Goal: Task Accomplishment & Management: Complete application form

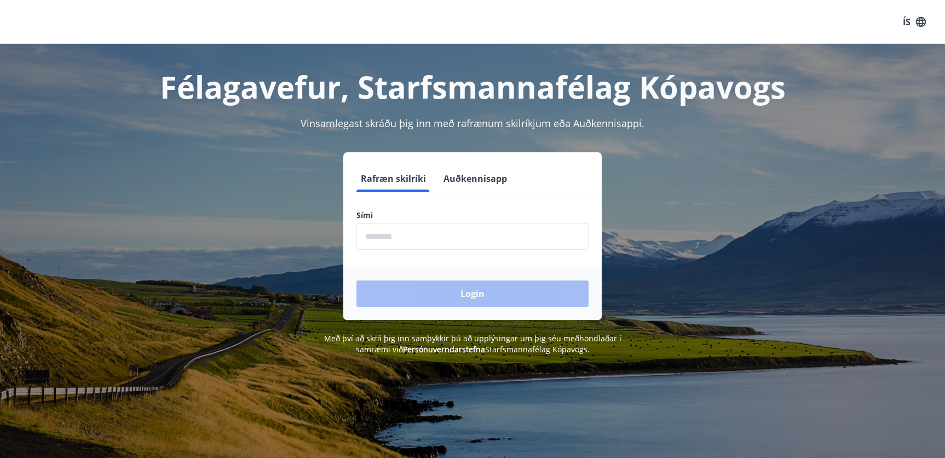
click at [422, 258] on form "Rafræn skilríki Auðkennisapp Sími ​ Login" at bounding box center [472, 242] width 258 height 154
click at [419, 240] on input "phone" at bounding box center [472, 236] width 232 height 27
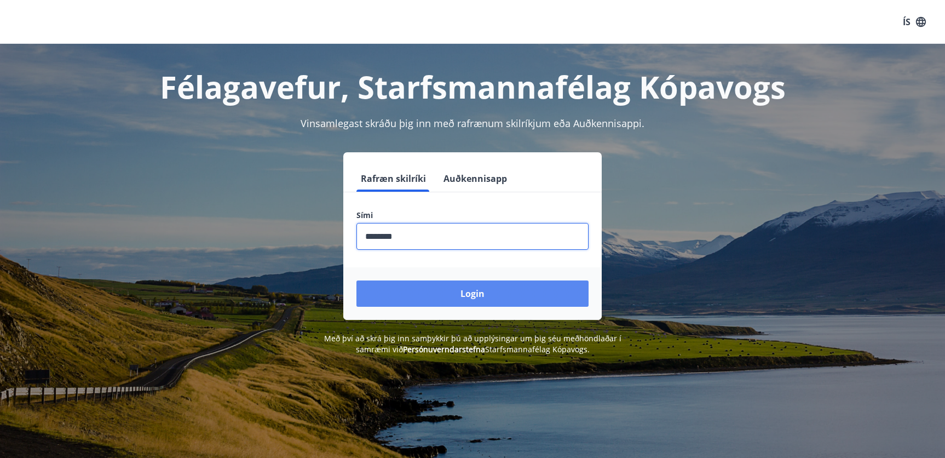
type input "********"
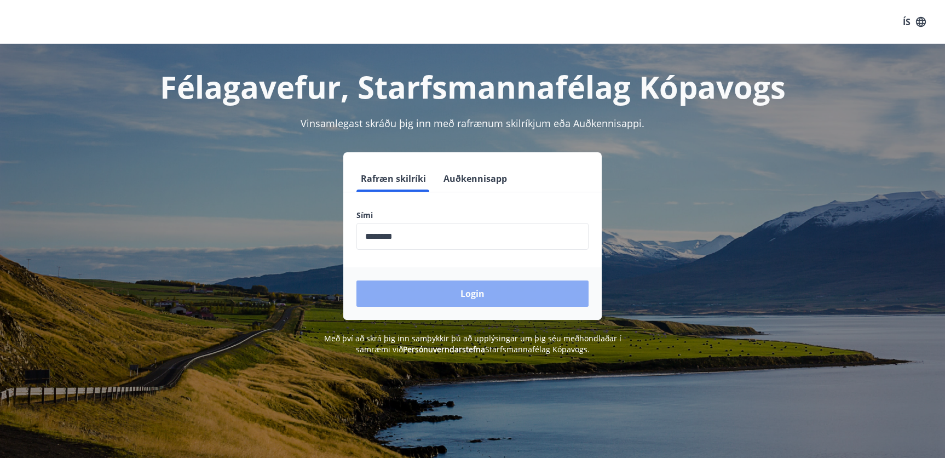
click at [453, 289] on button "Login" at bounding box center [472, 293] width 232 height 26
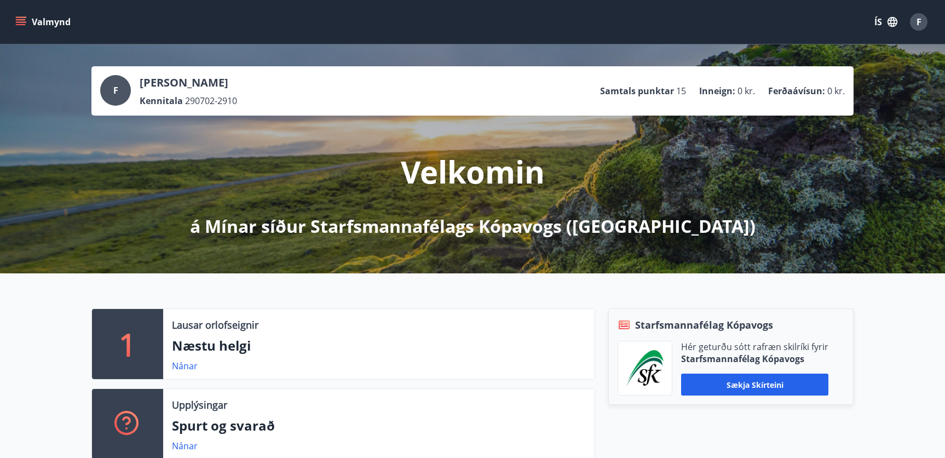
click at [15, 24] on icon "menu" at bounding box center [20, 21] width 11 height 11
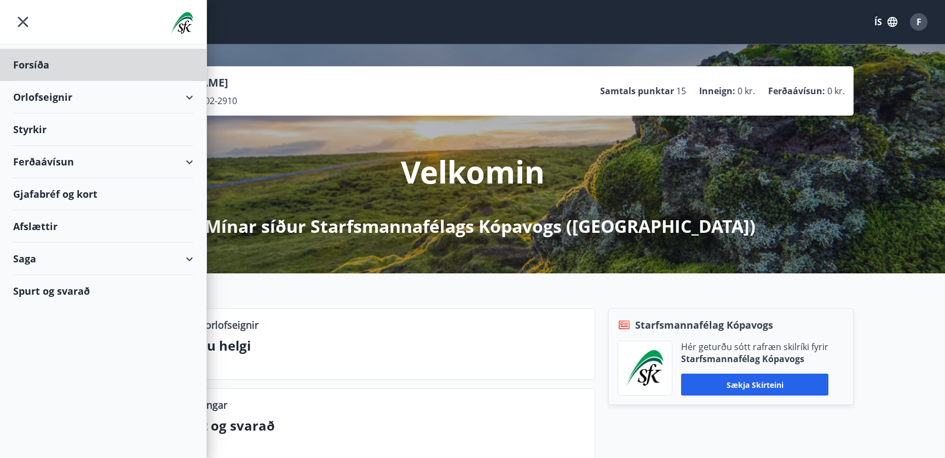
click at [166, 81] on div "Styrkir" at bounding box center [103, 65] width 180 height 32
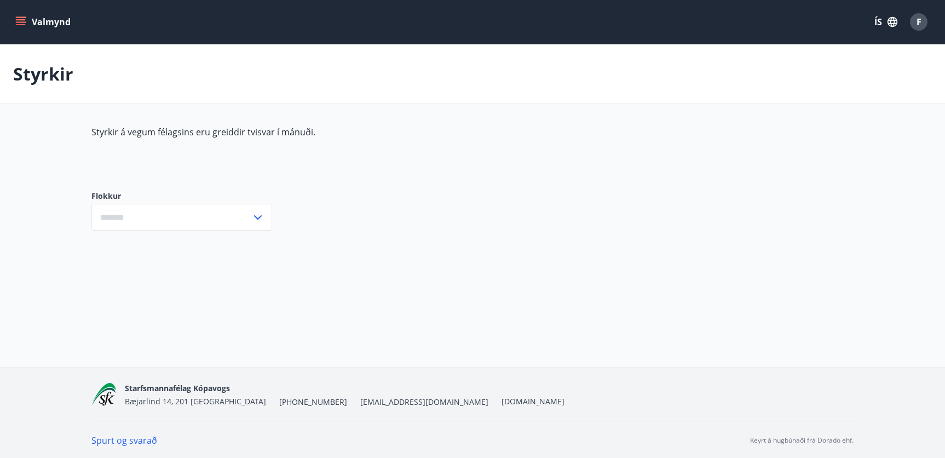
type input "***"
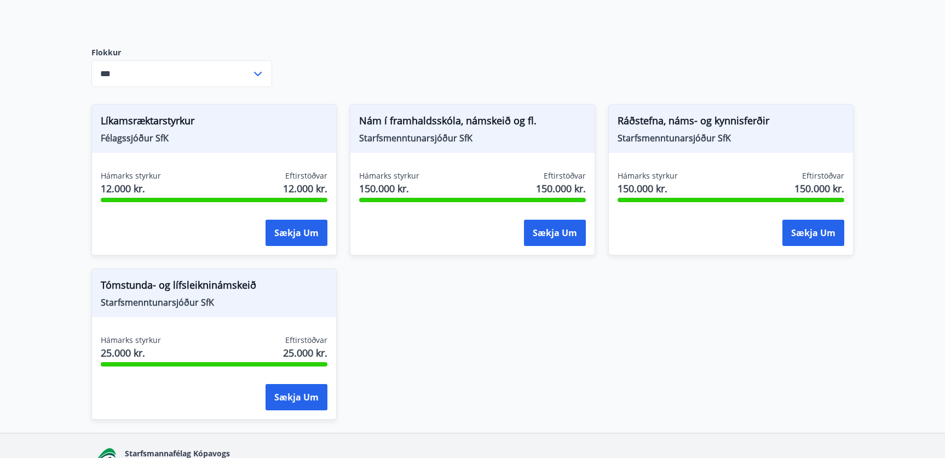
scroll to position [147, 0]
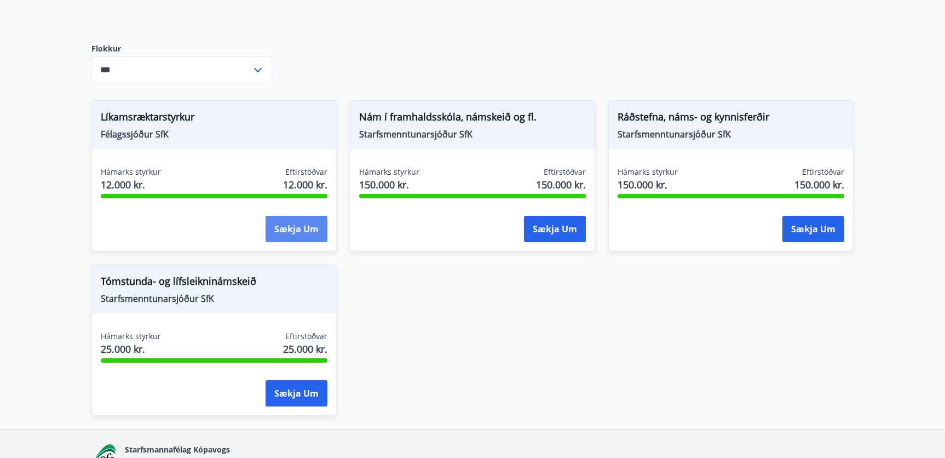
click at [298, 236] on button "Sækja um" at bounding box center [297, 229] width 62 height 26
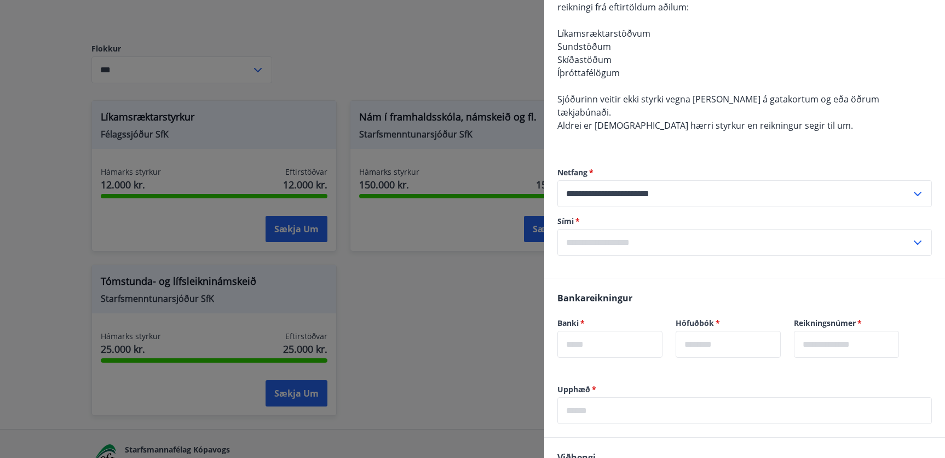
scroll to position [301, 0]
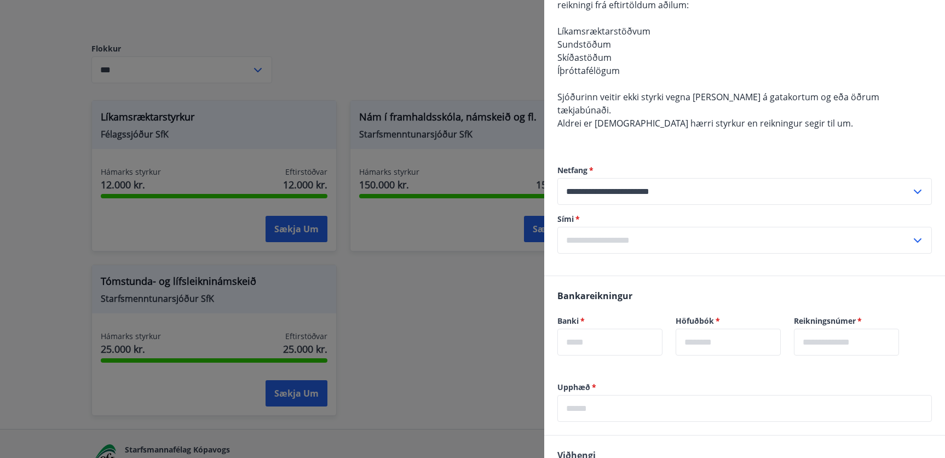
click at [703, 214] on div "Sími   * ​" at bounding box center [744, 234] width 375 height 40
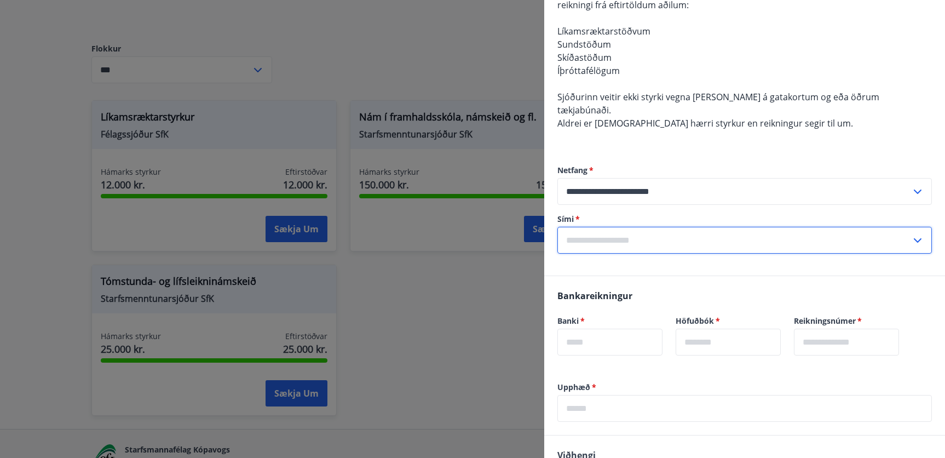
click at [683, 227] on input "text" at bounding box center [734, 240] width 354 height 27
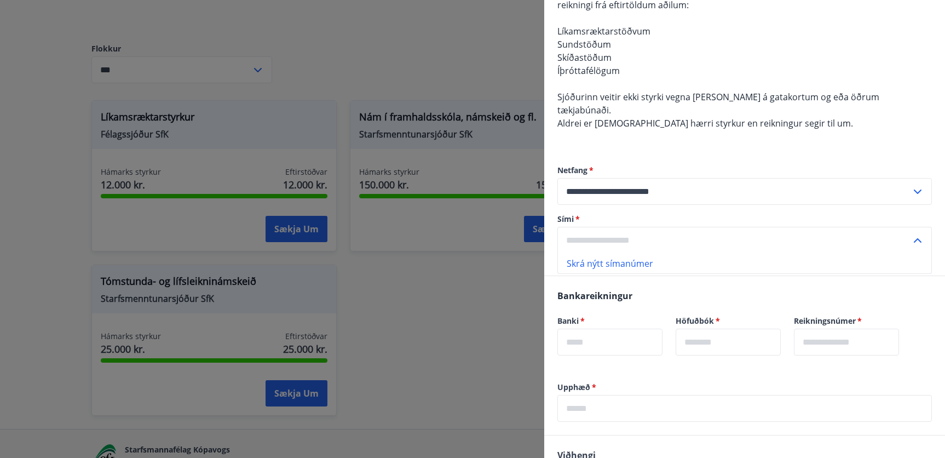
click at [616, 254] on li "Skrá nýtt símanúmer" at bounding box center [744, 264] width 373 height 20
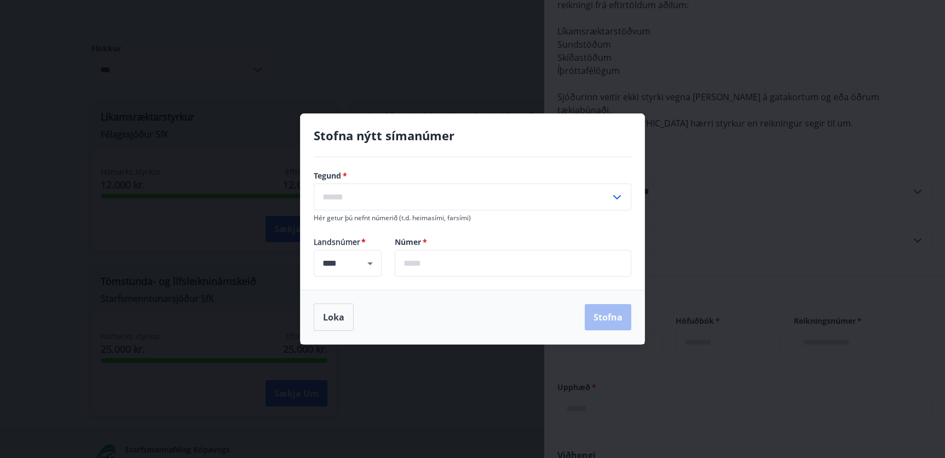
click at [422, 203] on input "text" at bounding box center [462, 196] width 297 height 27
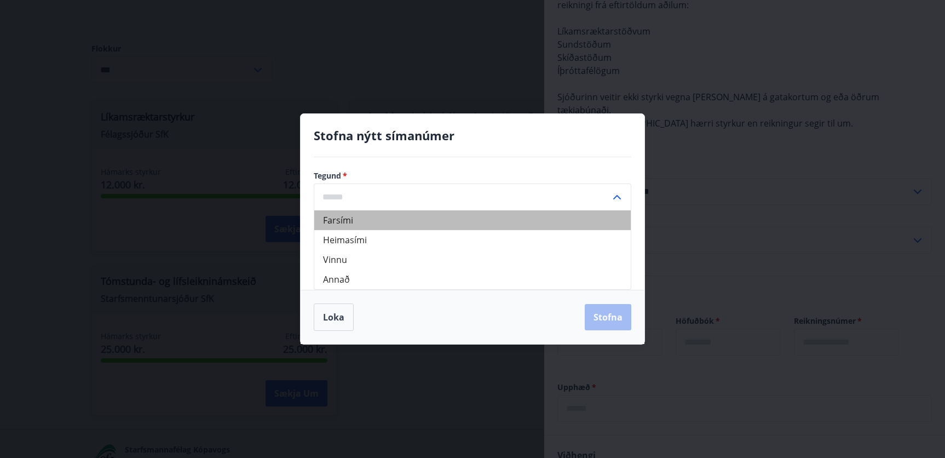
click at [383, 222] on li "Farsími" at bounding box center [472, 220] width 316 height 20
type input "*******"
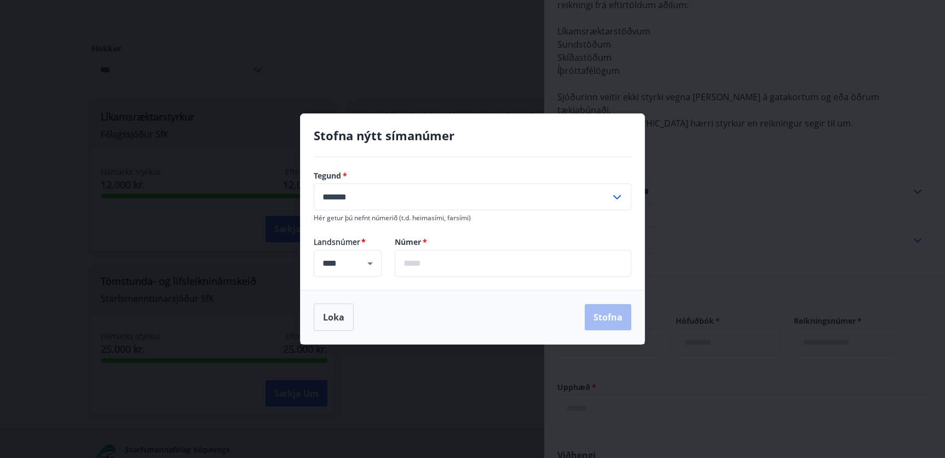
click at [431, 262] on input "text" at bounding box center [513, 263] width 237 height 27
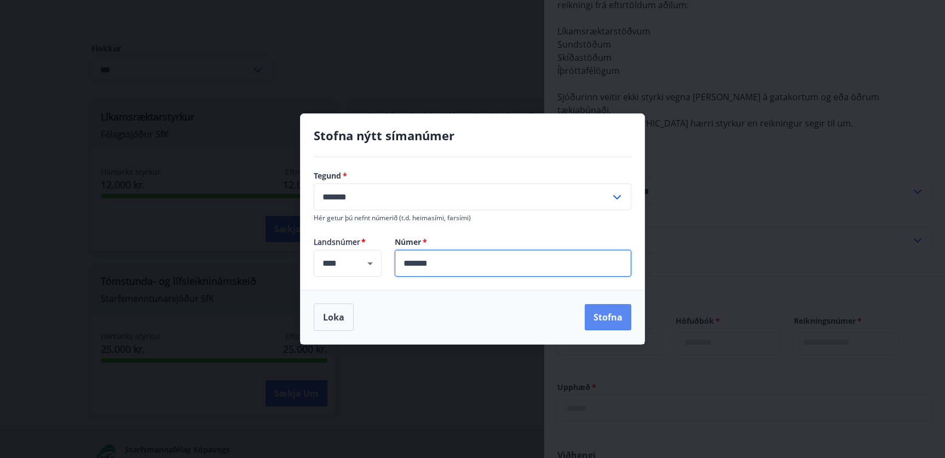
type input "*******"
click at [608, 316] on button "Stofna" at bounding box center [608, 317] width 47 height 26
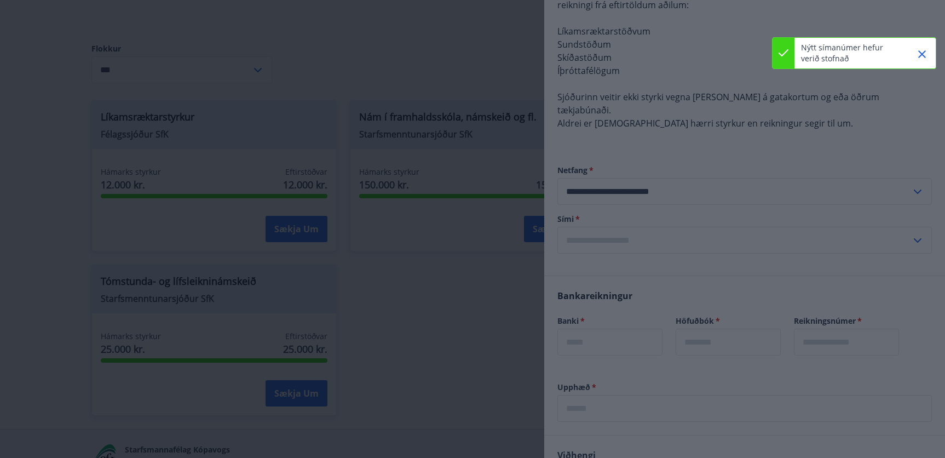
type input "**********"
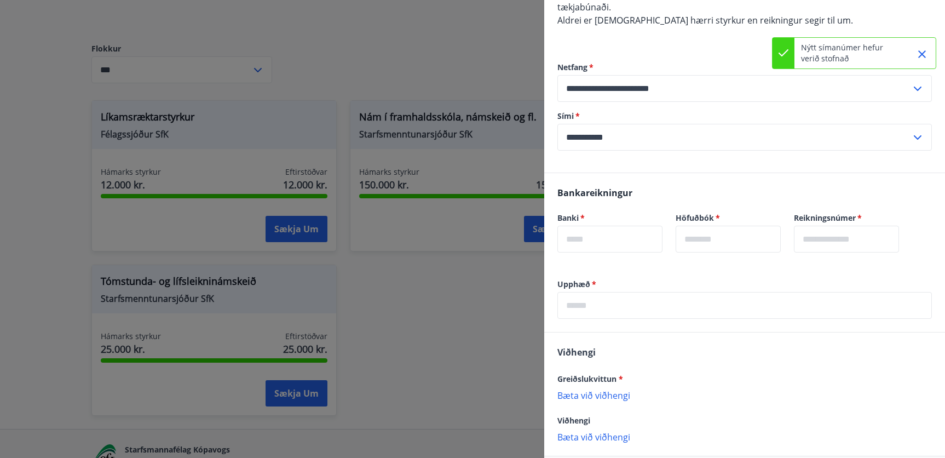
scroll to position [425, 0]
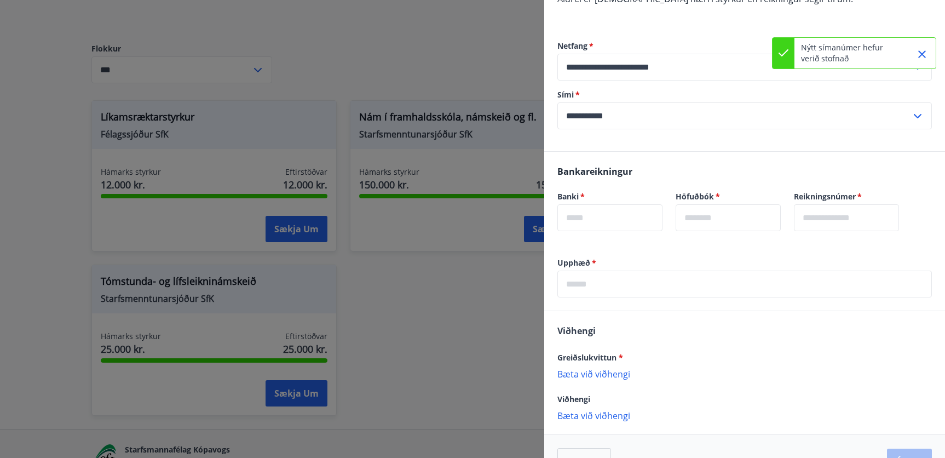
click at [614, 204] on input "text" at bounding box center [609, 217] width 105 height 27
type input "****"
click at [738, 222] on div "Banki   * **** ​ Höfuðbók   * ​" at bounding box center [675, 217] width 237 height 53
click at [722, 206] on input "text" at bounding box center [728, 217] width 105 height 27
type input "**"
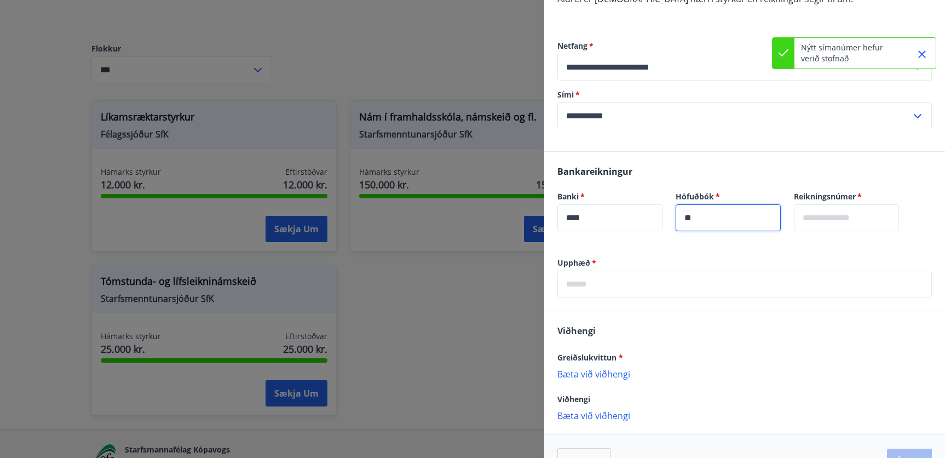
click at [865, 206] on input "text" at bounding box center [846, 217] width 105 height 27
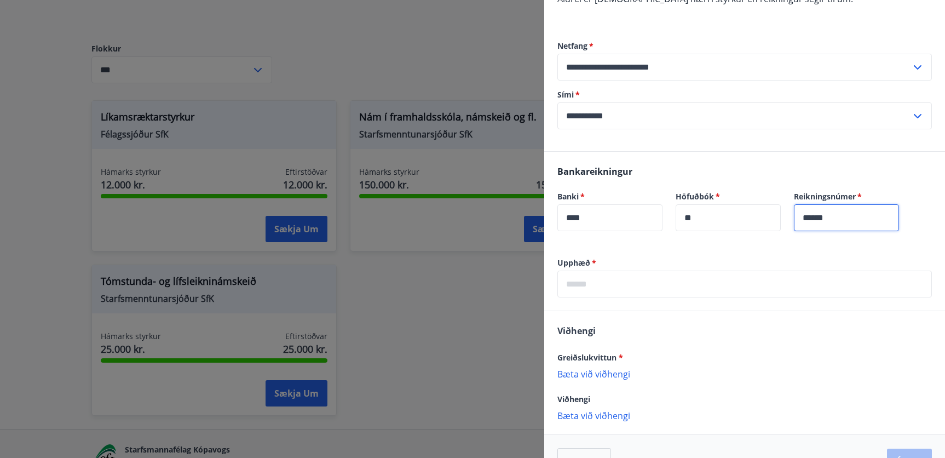
type input "******"
click at [759, 270] on input "text" at bounding box center [744, 283] width 375 height 27
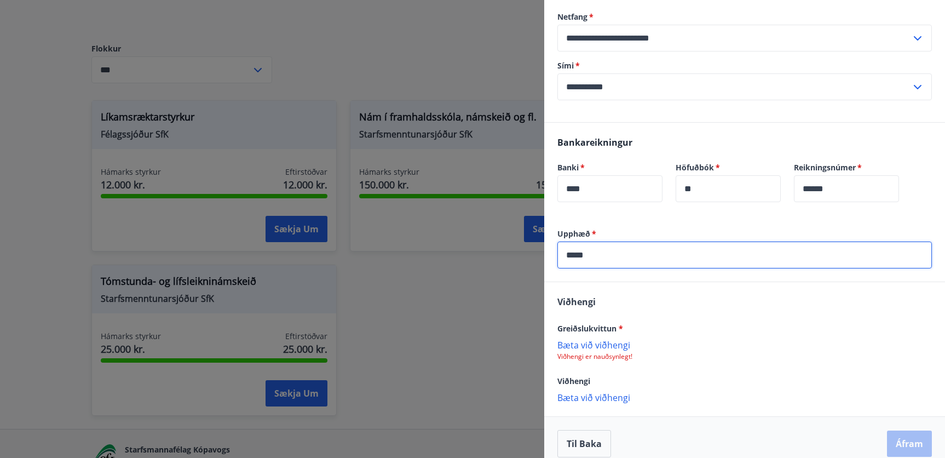
scroll to position [454, 0]
type input "*****"
click at [603, 339] on p "Bæta við viðhengi" at bounding box center [744, 344] width 375 height 11
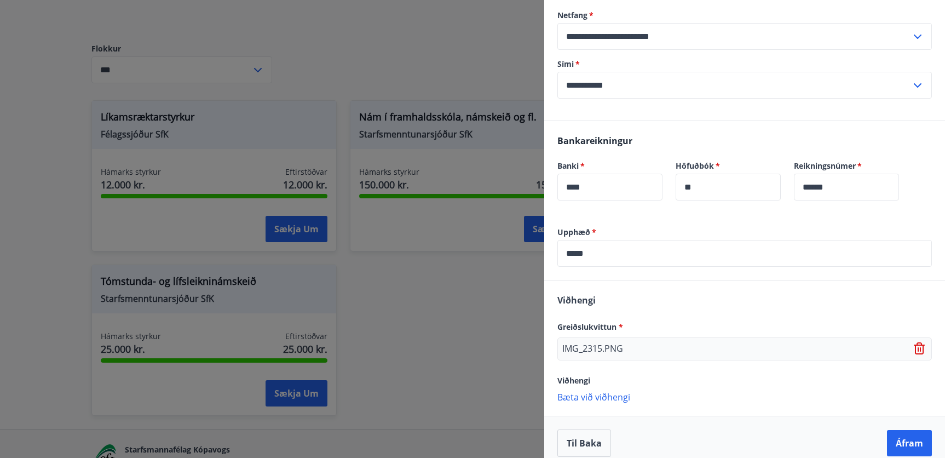
scroll to position [455, 0]
click at [902, 431] on button "Áfram" at bounding box center [909, 444] width 45 height 26
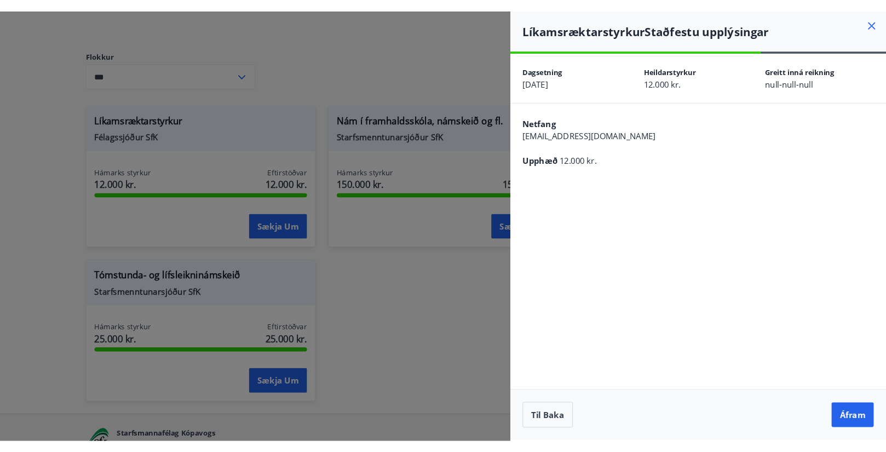
scroll to position [0, 0]
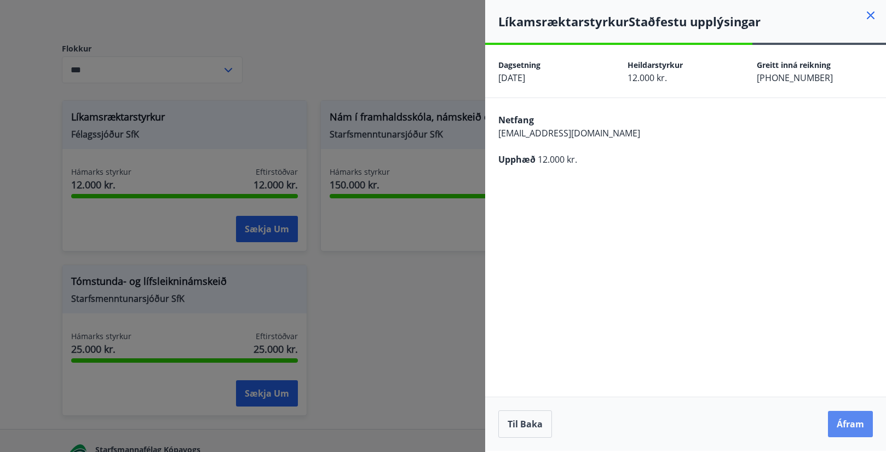
click at [849, 434] on button "Áfram" at bounding box center [850, 424] width 45 height 26
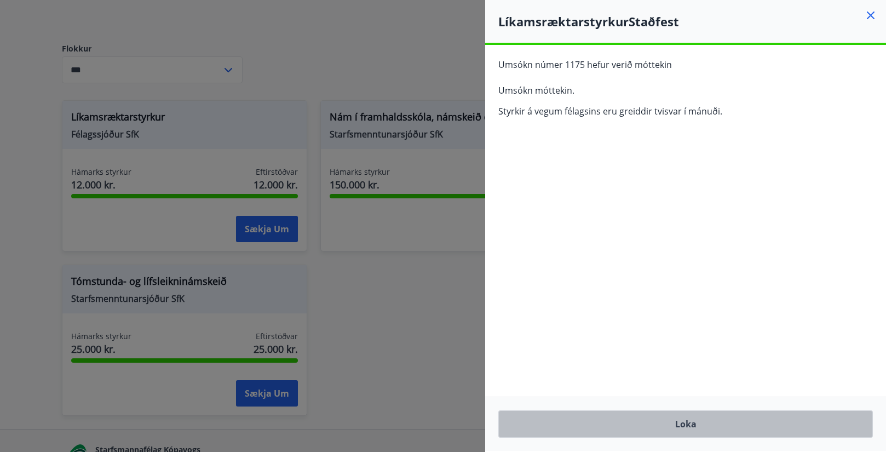
click at [681, 430] on button "Loka" at bounding box center [685, 423] width 375 height 27
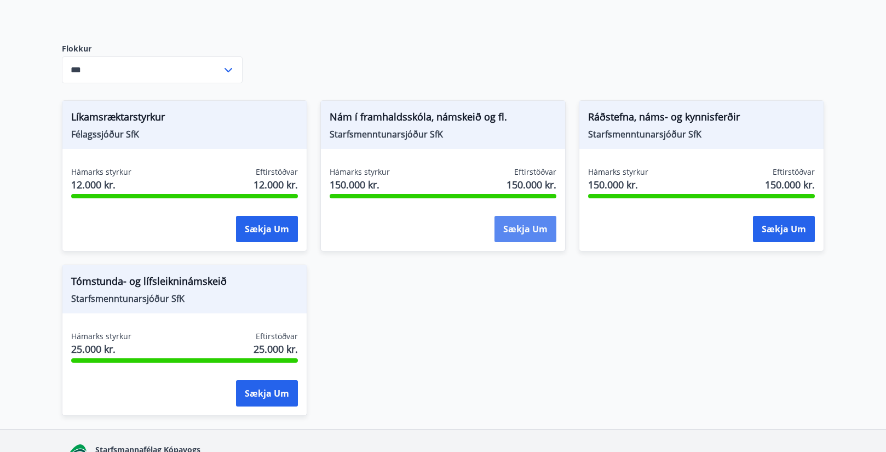
scroll to position [176, 0]
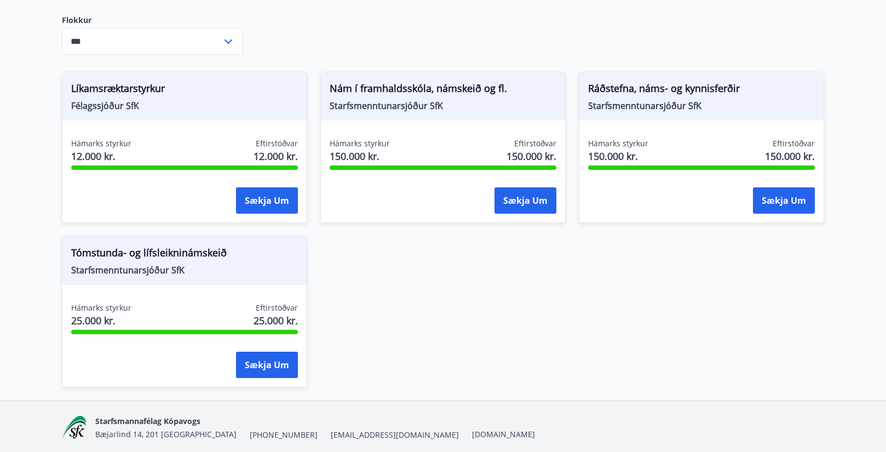
click at [168, 262] on span "Tómstunda- og lífsleikninámskeið" at bounding box center [184, 254] width 227 height 19
click at [270, 371] on button "Sækja um" at bounding box center [267, 365] width 62 height 26
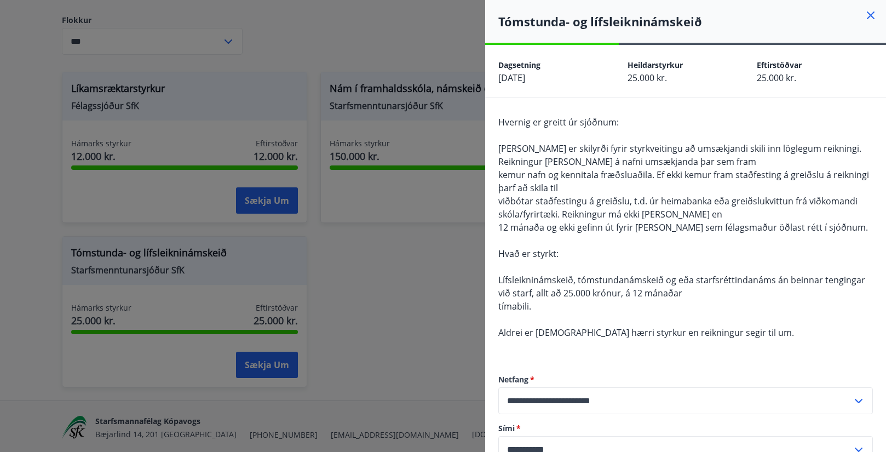
scroll to position [0, 0]
click at [868, 12] on icon at bounding box center [871, 15] width 8 height 8
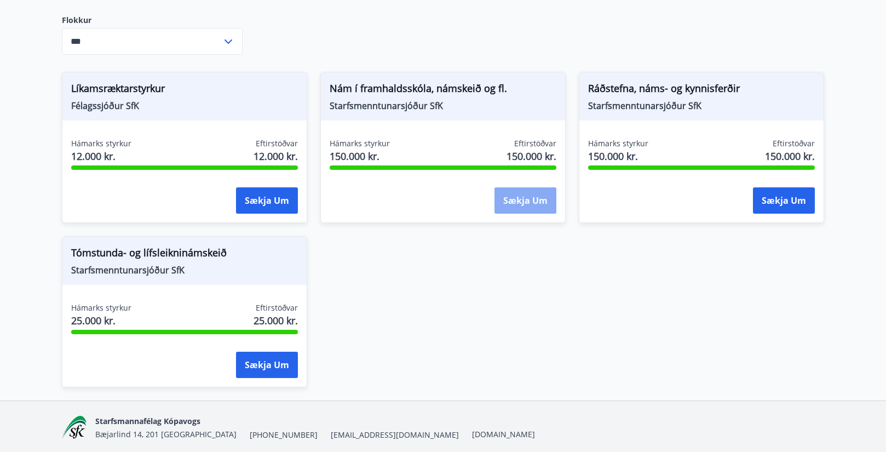
click at [517, 208] on button "Sækja um" at bounding box center [525, 200] width 62 height 26
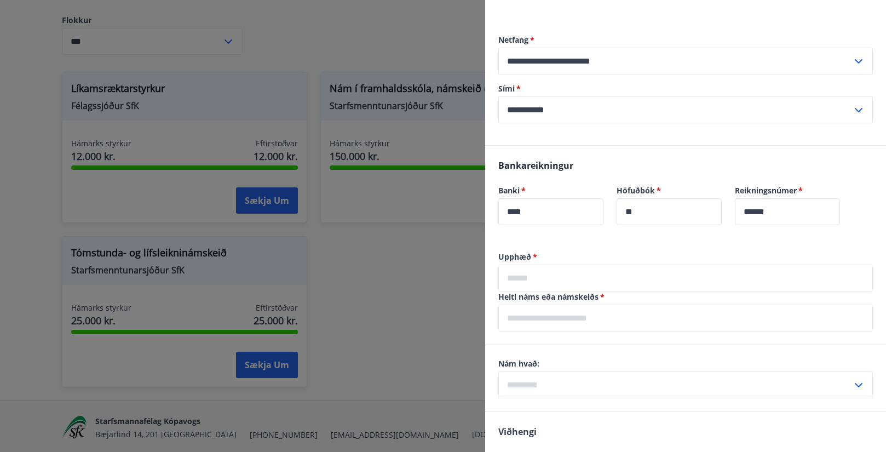
scroll to position [433, 0]
click at [583, 282] on input "text" at bounding box center [685, 276] width 375 height 27
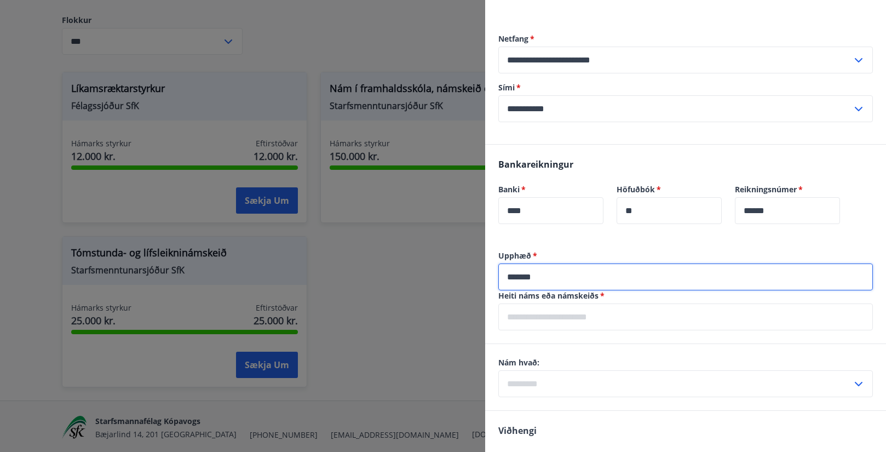
type input "*******"
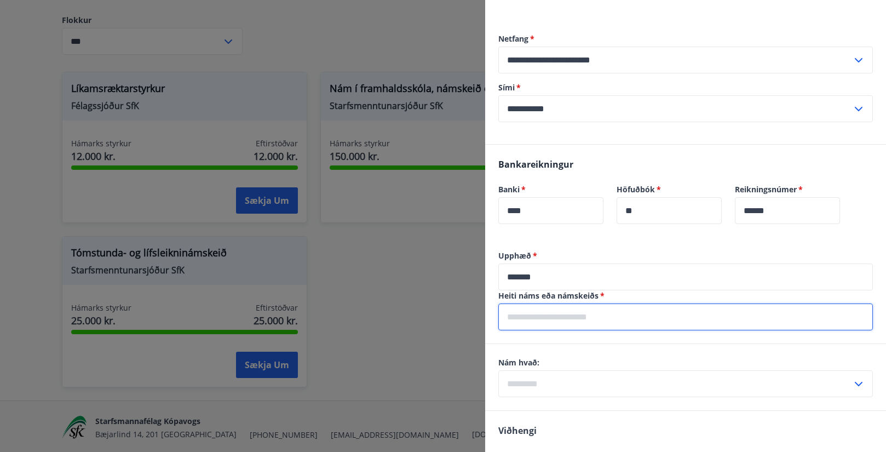
click at [544, 319] on input "text" at bounding box center [685, 316] width 375 height 27
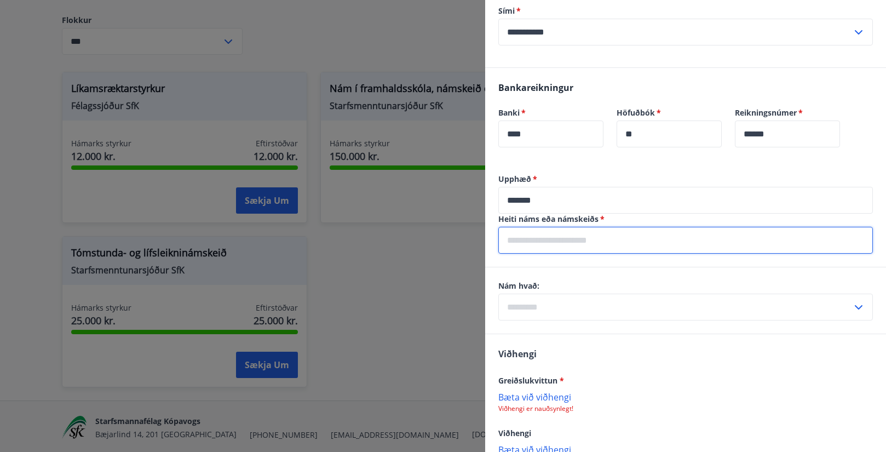
scroll to position [511, 0]
click at [563, 311] on input "text" at bounding box center [675, 305] width 354 height 27
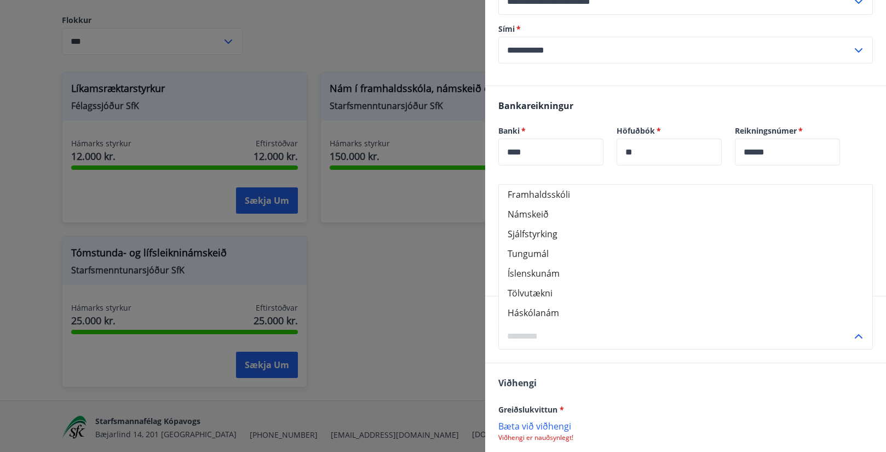
scroll to position [487, 0]
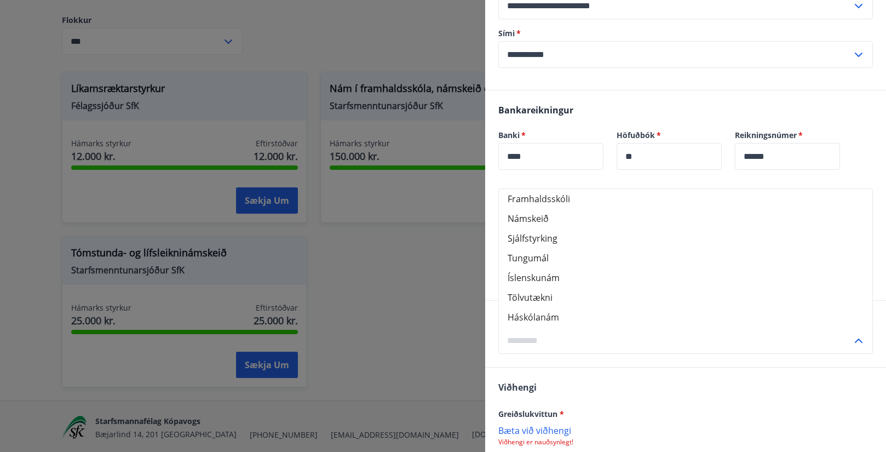
click at [544, 220] on li "Námskeið" at bounding box center [685, 219] width 373 height 20
type input "********"
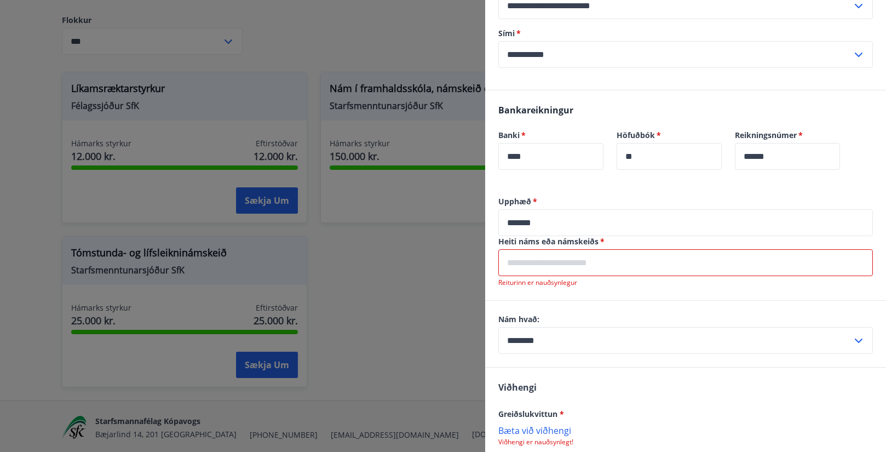
click at [550, 263] on input "text" at bounding box center [685, 262] width 375 height 27
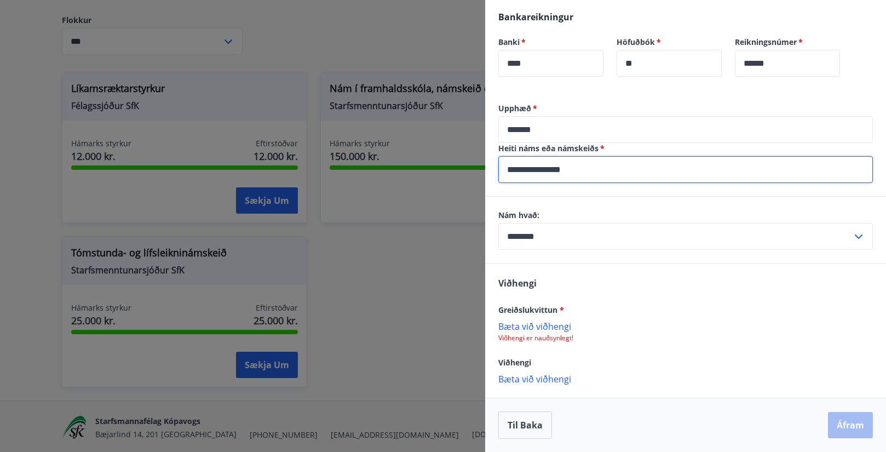
scroll to position [580, 0]
type input "**********"
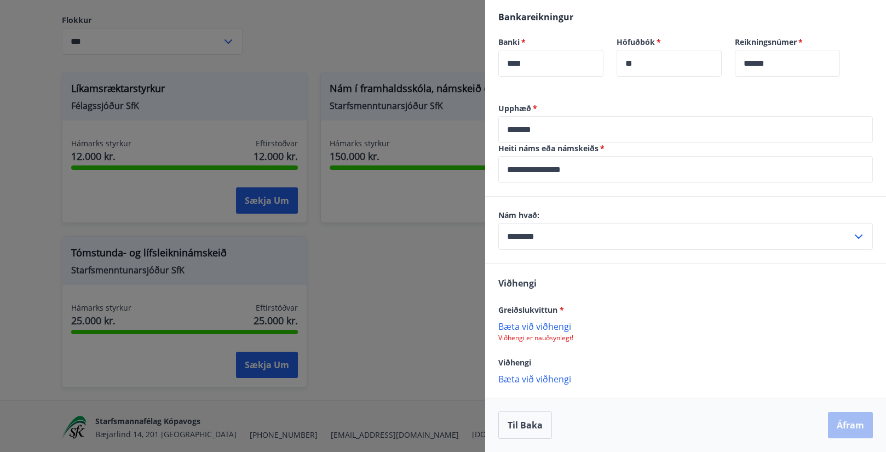
click at [557, 325] on p "Bæta við viðhengi" at bounding box center [685, 325] width 375 height 11
click at [542, 323] on p "Bæta við viðhengi" at bounding box center [685, 325] width 375 height 11
click at [838, 421] on button "Áfram" at bounding box center [850, 425] width 45 height 26
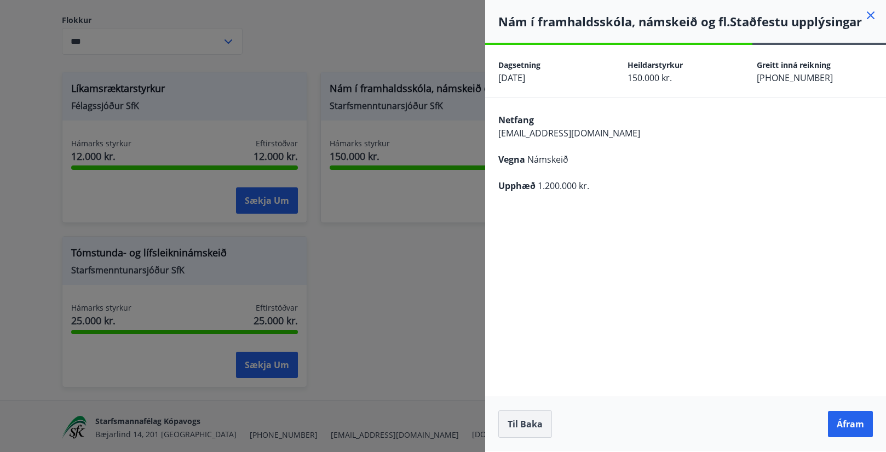
click at [527, 418] on button "Til baka" at bounding box center [525, 423] width 54 height 27
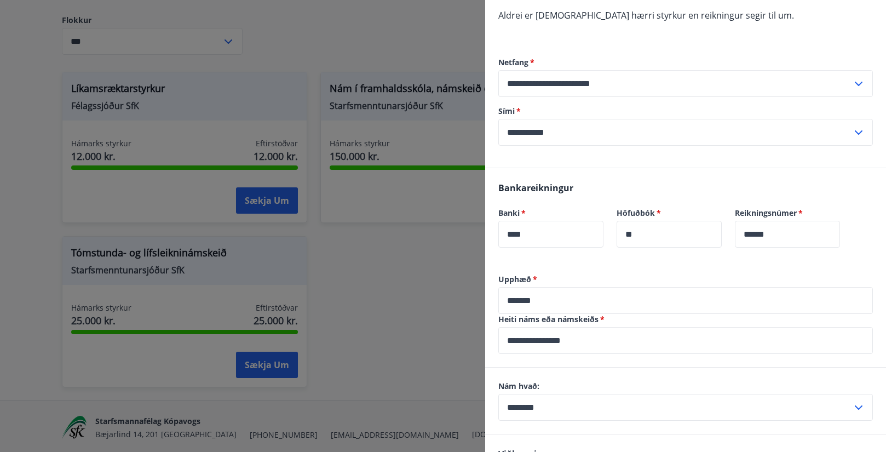
scroll to position [416, 0]
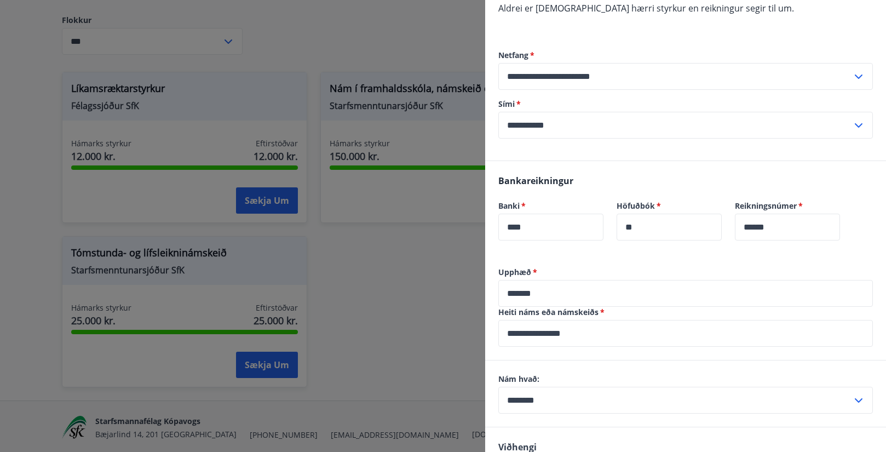
click at [559, 291] on input "*******" at bounding box center [685, 293] width 375 height 27
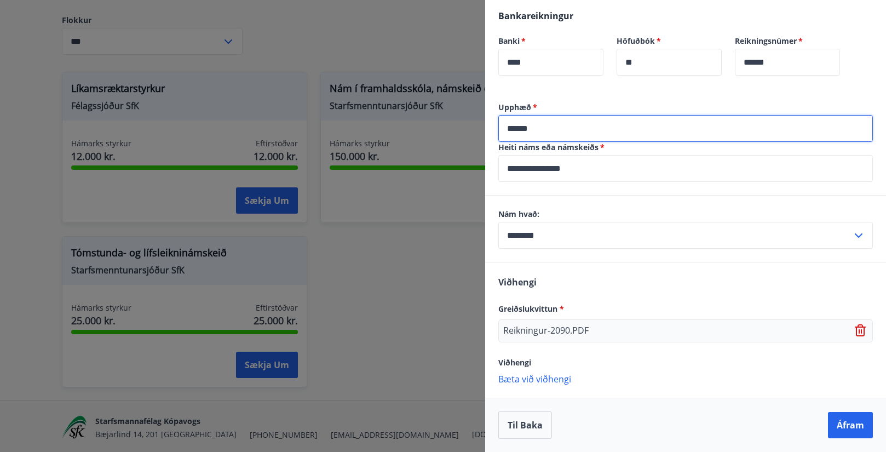
scroll to position [581, 0]
type input "******"
click at [844, 417] on button "Áfram" at bounding box center [850, 425] width 45 height 26
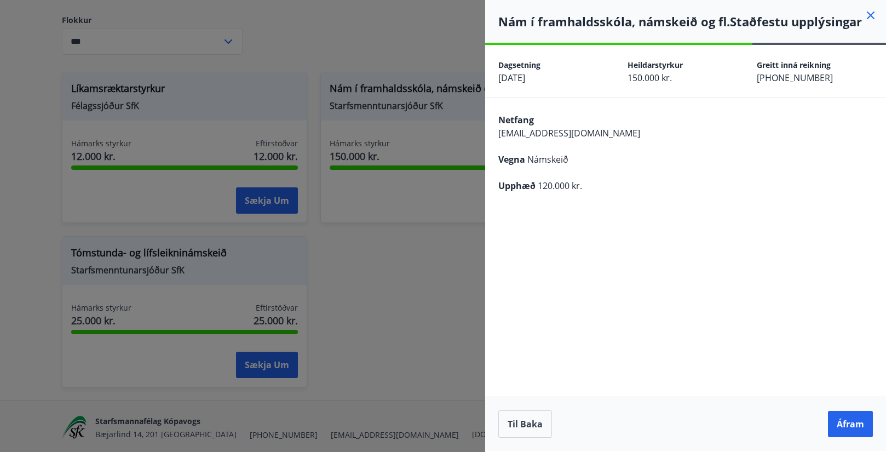
scroll to position [0, 0]
click at [853, 419] on button "Áfram" at bounding box center [850, 424] width 45 height 26
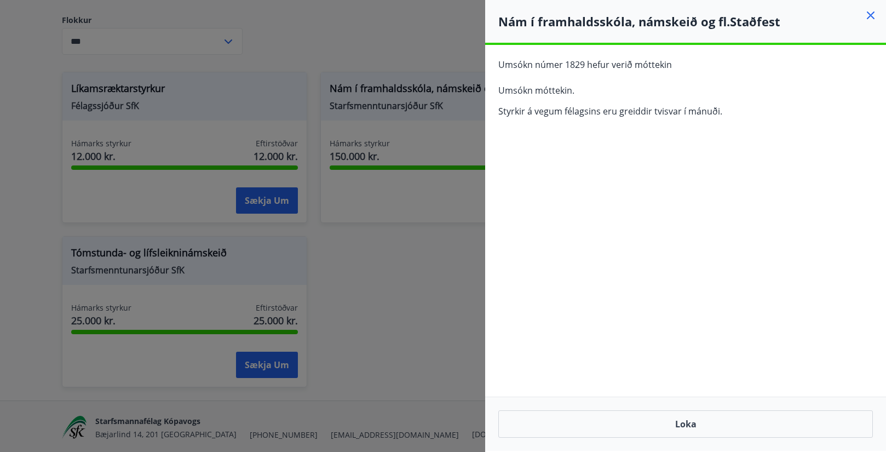
click at [870, 19] on icon at bounding box center [870, 15] width 13 height 13
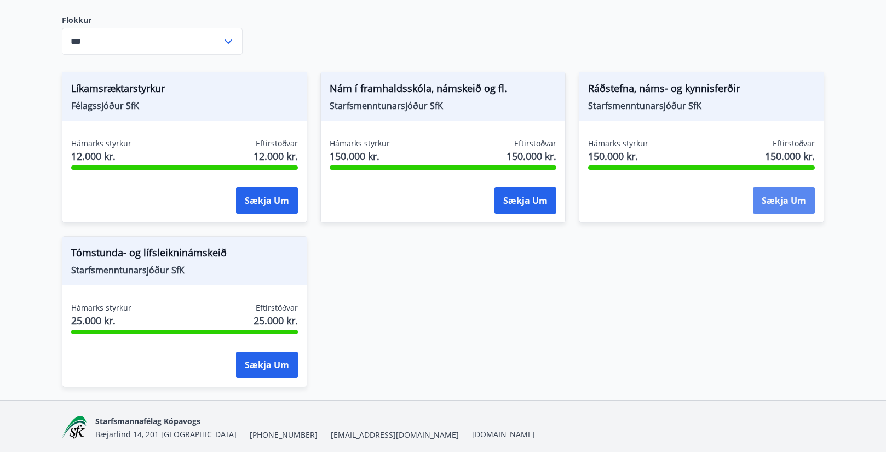
click at [781, 208] on button "Sækja um" at bounding box center [784, 200] width 62 height 26
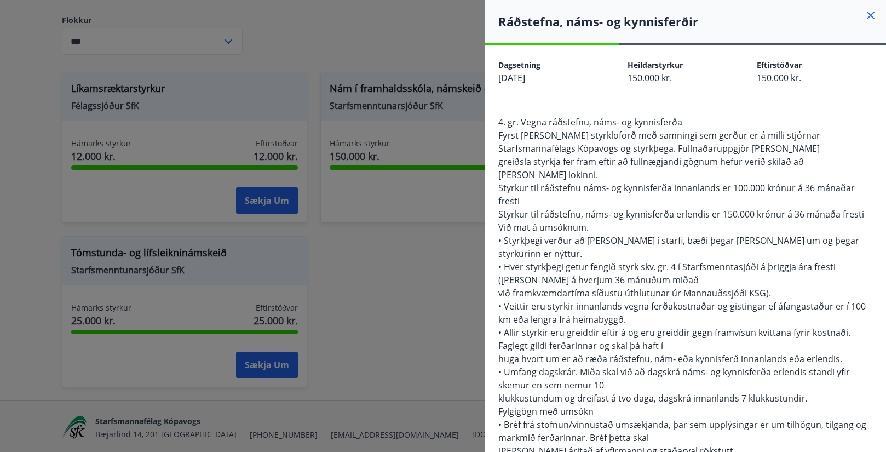
click at [865, 18] on icon at bounding box center [870, 15] width 13 height 13
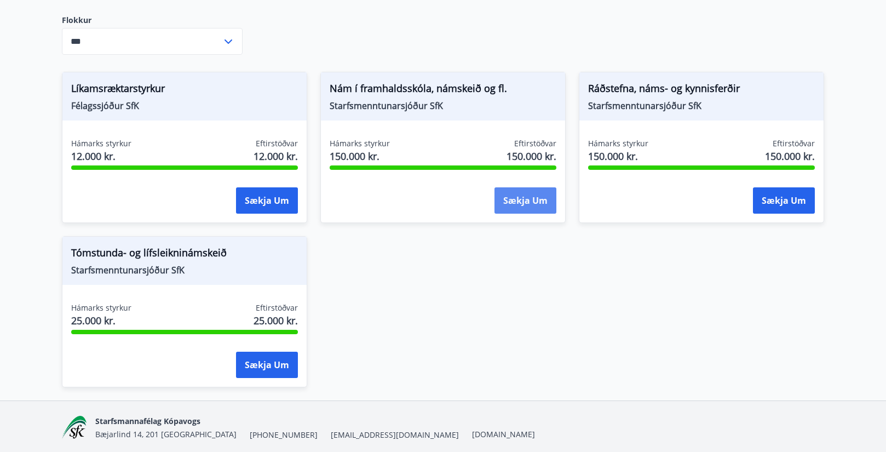
click at [529, 200] on button "Sækja um" at bounding box center [525, 200] width 62 height 26
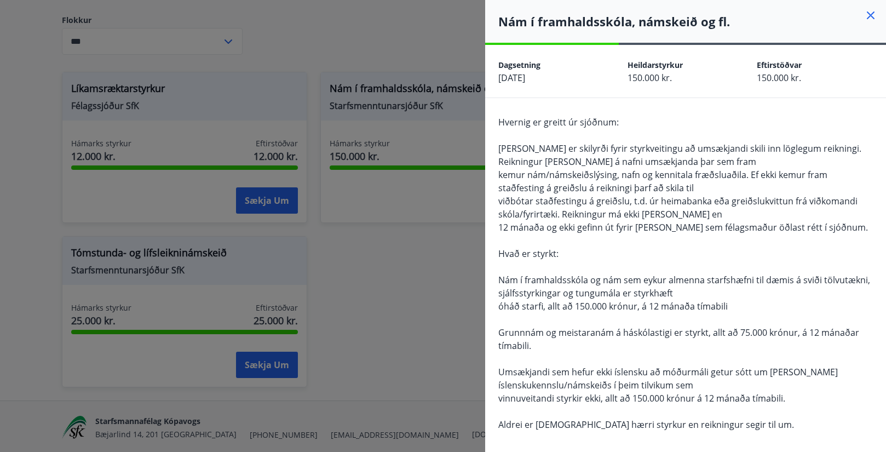
click at [872, 8] on div "Nám í framhaldsskóla, námskeið og fl." at bounding box center [685, 21] width 401 height 43
click at [869, 15] on icon at bounding box center [870, 15] width 13 height 13
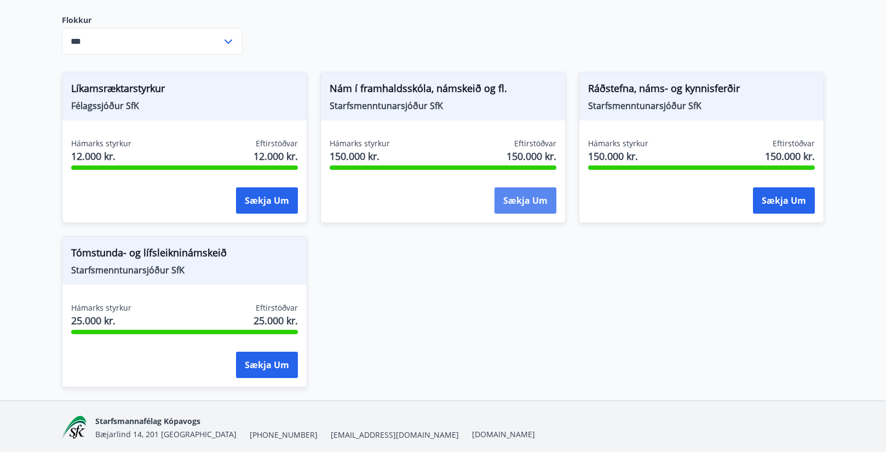
click at [507, 192] on button "Sækja um" at bounding box center [525, 200] width 62 height 26
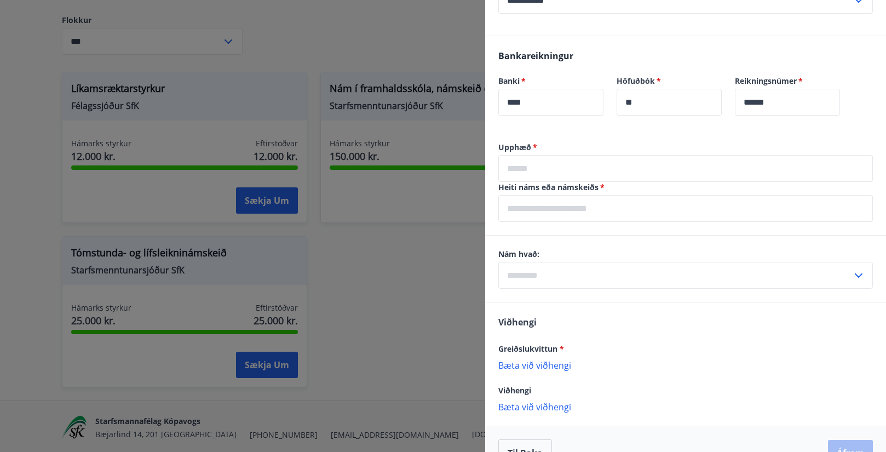
scroll to position [543, 0]
click at [571, 281] on input "text" at bounding box center [675, 273] width 354 height 27
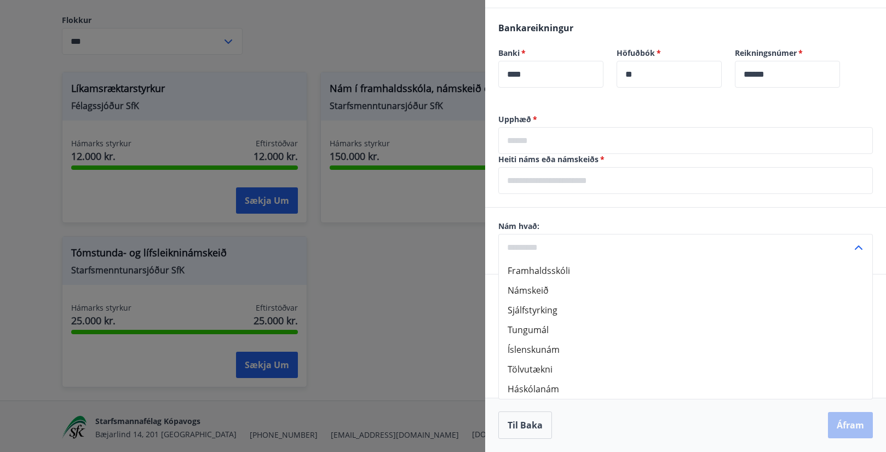
scroll to position [569, 0]
click at [549, 383] on li "Háskólanám" at bounding box center [685, 389] width 373 height 20
type input "**********"
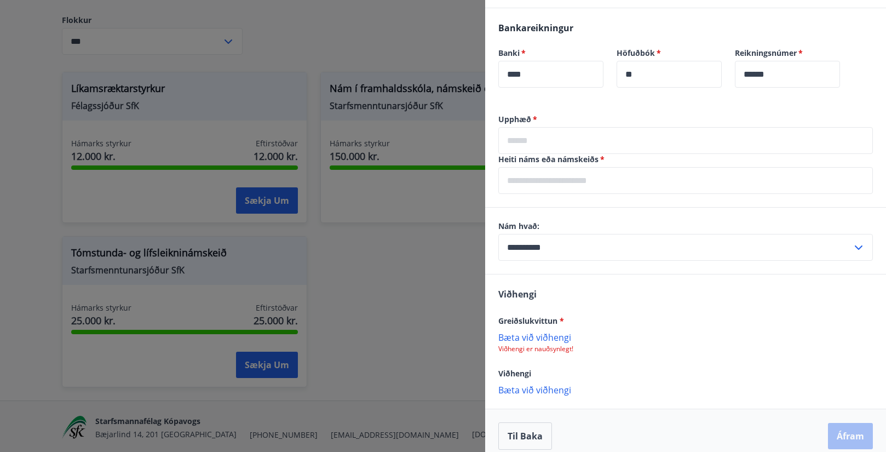
click at [582, 192] on input "text" at bounding box center [685, 180] width 375 height 27
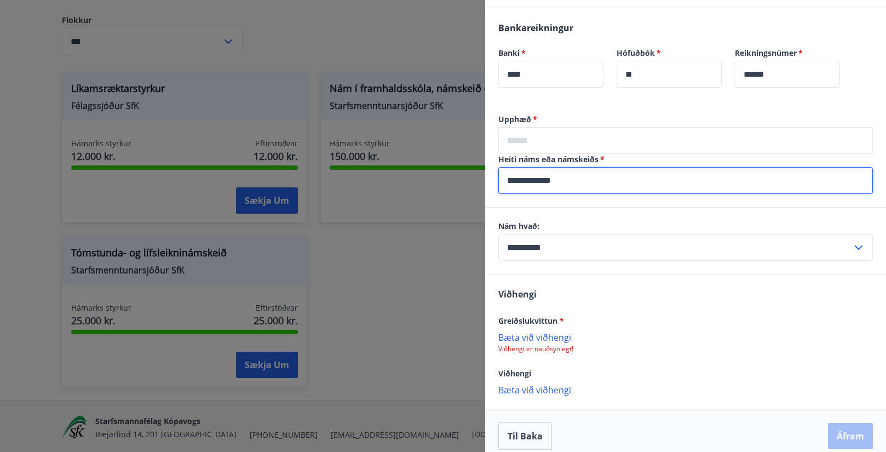
type input "**********"
click at [571, 132] on input "text" at bounding box center [685, 140] width 375 height 27
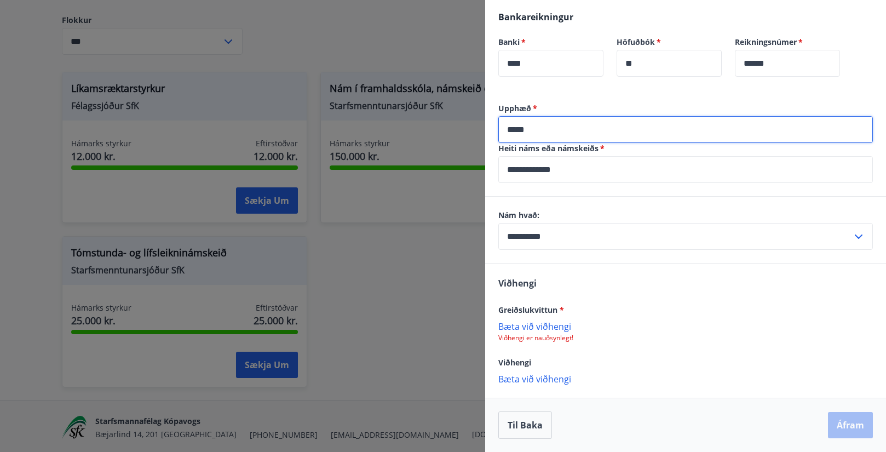
scroll to position [580, 0]
type input "*****"
click at [559, 326] on p "Bæta við viðhengi" at bounding box center [685, 325] width 375 height 11
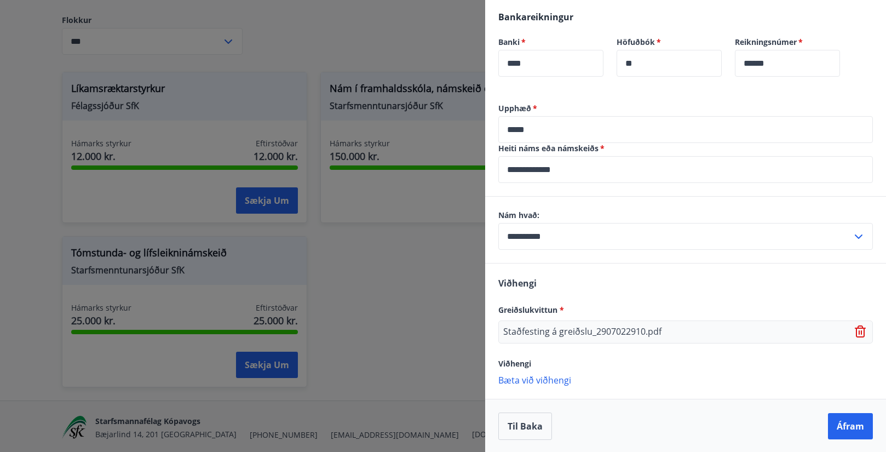
click at [638, 323] on div "Staðfesting á greiðslu_2907022910.pdf" at bounding box center [685, 331] width 375 height 23
click at [859, 329] on icon at bounding box center [861, 331] width 13 height 13
click at [546, 328] on p "Bæta við viðhengi" at bounding box center [685, 325] width 375 height 11
click at [545, 327] on p "Bæta við viðhengi" at bounding box center [685, 325] width 375 height 11
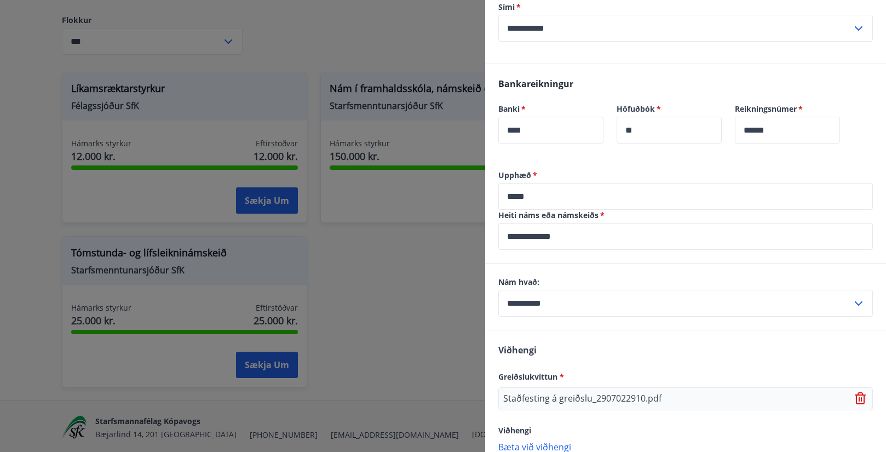
scroll to position [581, 0]
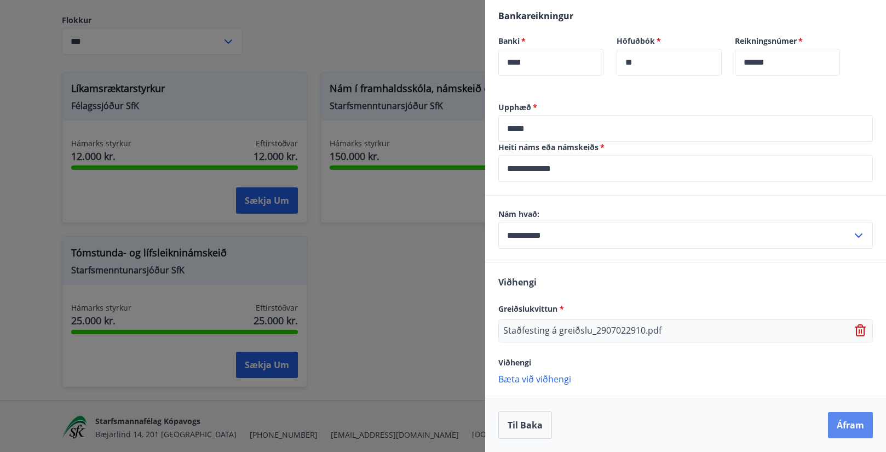
click at [840, 427] on button "Áfram" at bounding box center [850, 425] width 45 height 26
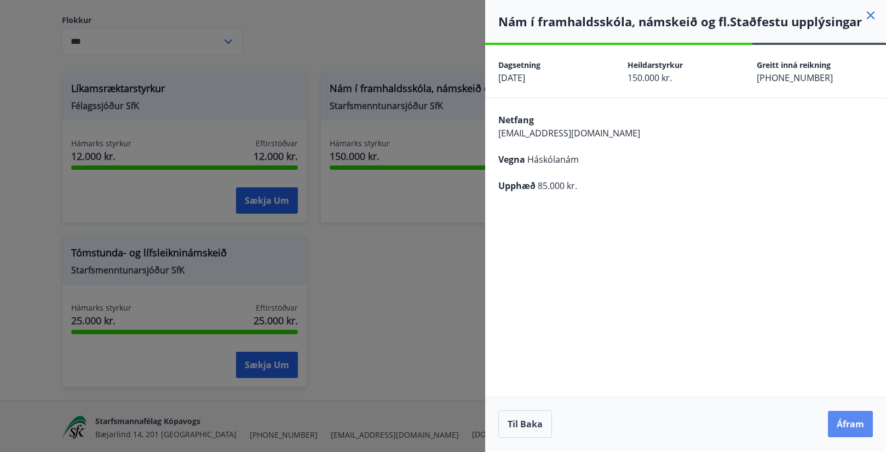
click at [853, 427] on button "Áfram" at bounding box center [850, 424] width 45 height 26
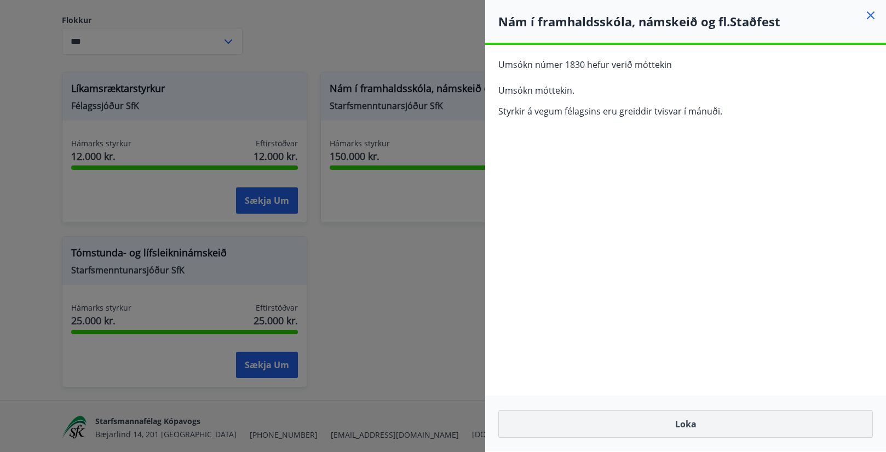
click at [691, 430] on button "Loka" at bounding box center [685, 423] width 375 height 27
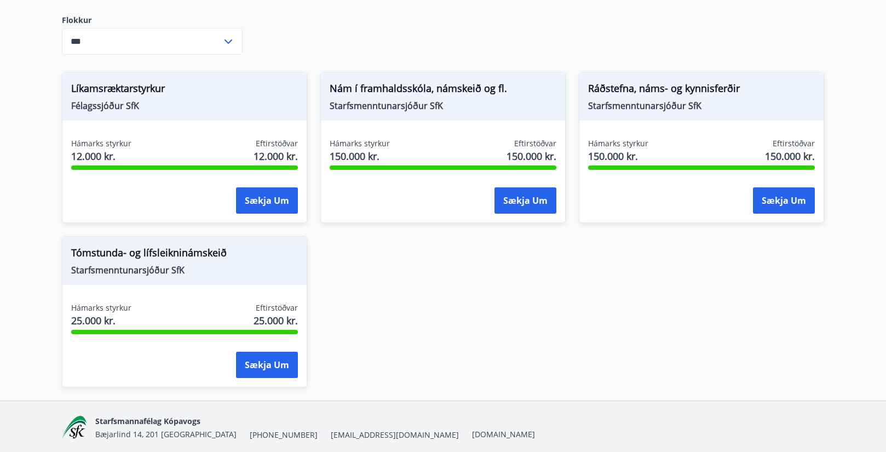
click at [506, 153] on span "150.000 kr." at bounding box center [531, 156] width 50 height 14
click at [270, 368] on button "Sækja um" at bounding box center [267, 365] width 62 height 26
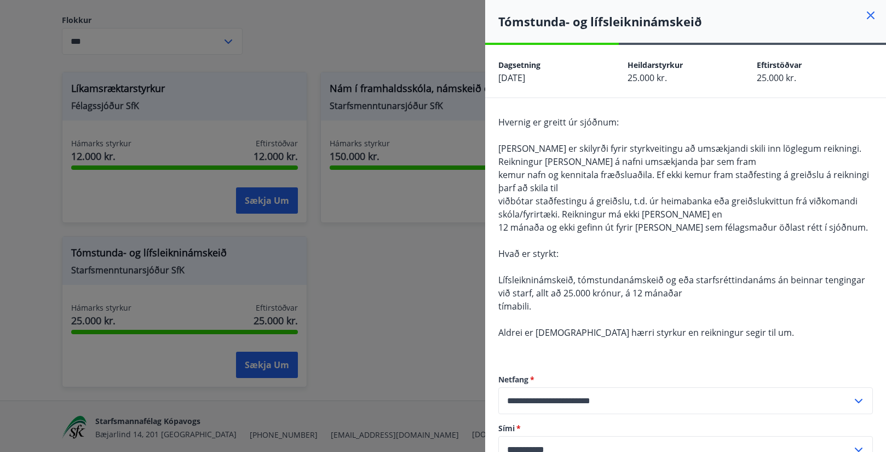
click at [683, 170] on span "kemur nafn og kennitala fræðsluaðila. Ef ekki kemur fram staðfesting á greiðslu…" at bounding box center [683, 181] width 371 height 25
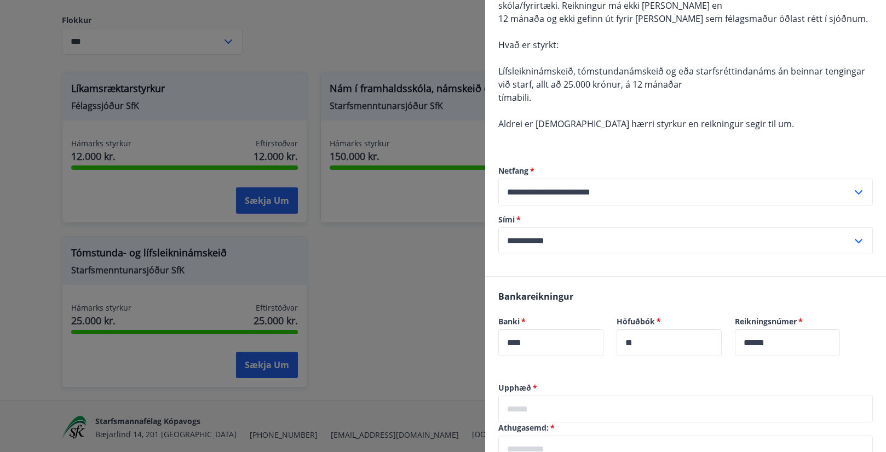
scroll to position [209, 0]
click at [469, 246] on div at bounding box center [443, 226] width 886 height 452
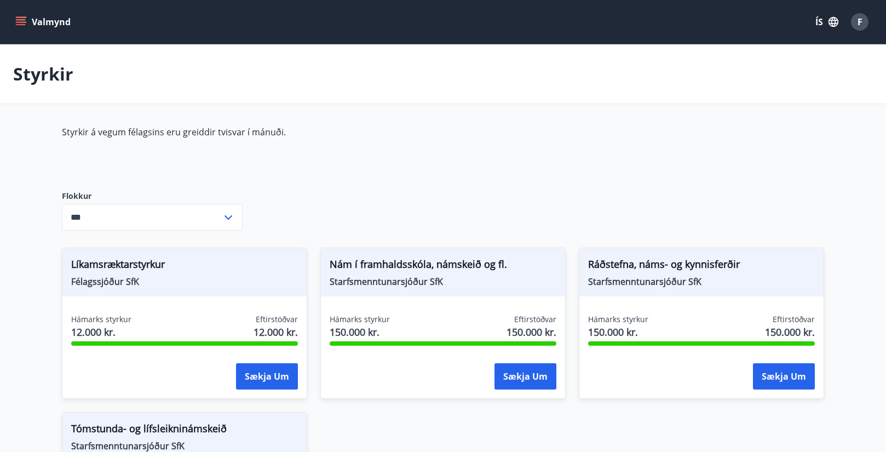
scroll to position [0, 0]
click at [23, 19] on icon "menu" at bounding box center [20, 21] width 11 height 11
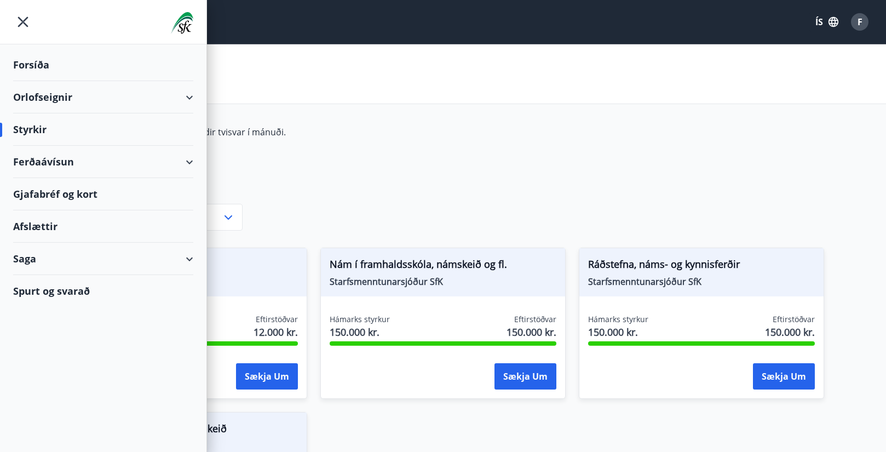
click at [64, 195] on div "Gjafabréf og kort" at bounding box center [103, 194] width 180 height 32
click at [65, 224] on div "Afslættir" at bounding box center [103, 226] width 180 height 32
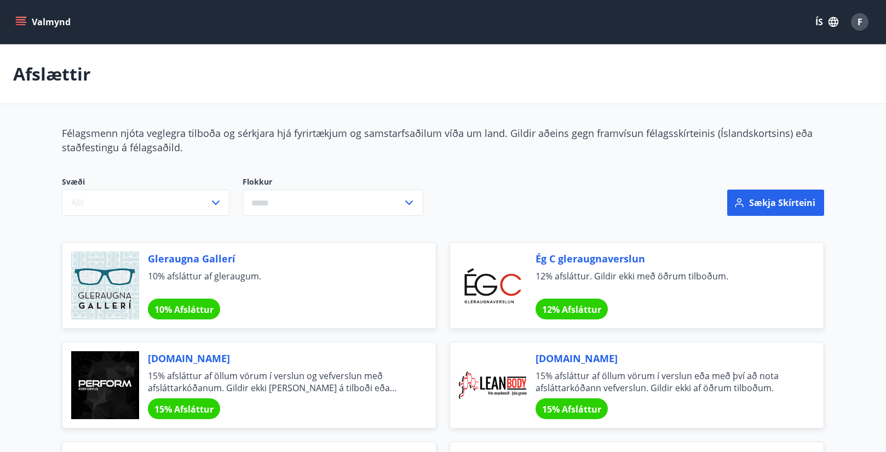
click at [26, 26] on icon "menu" at bounding box center [20, 21] width 11 height 11
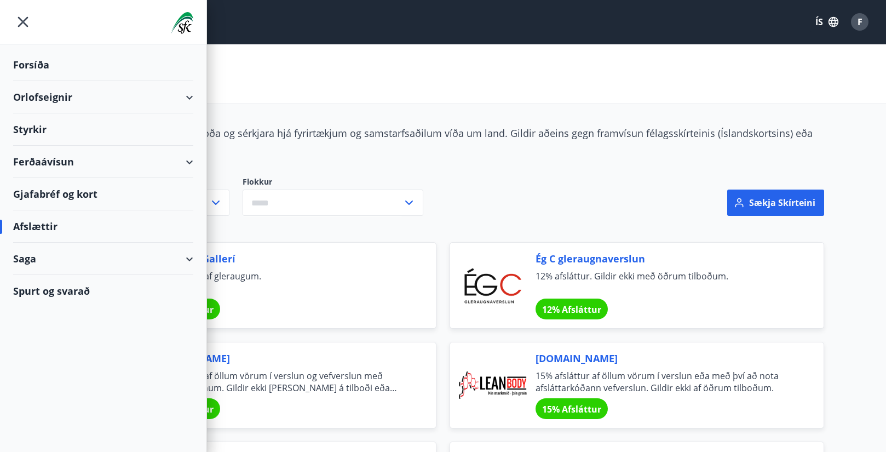
click at [198, 162] on div "Ferðaávísun" at bounding box center [103, 162] width 206 height 32
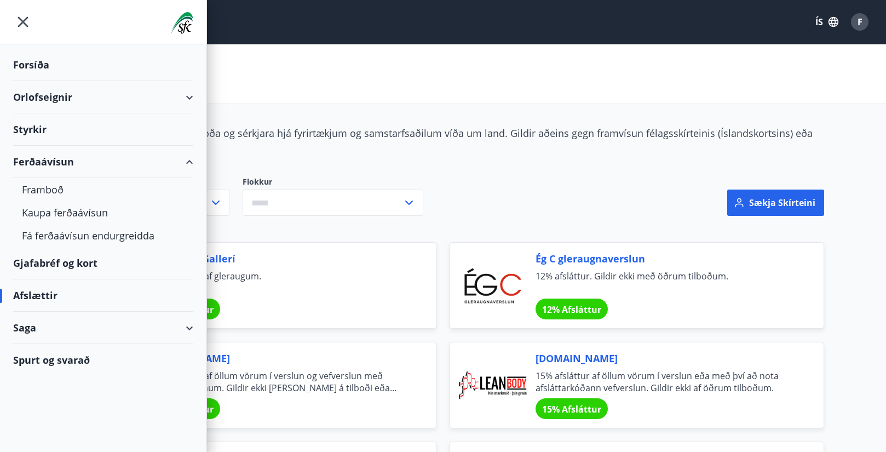
click at [37, 165] on div "Ferðaávísun" at bounding box center [103, 162] width 180 height 32
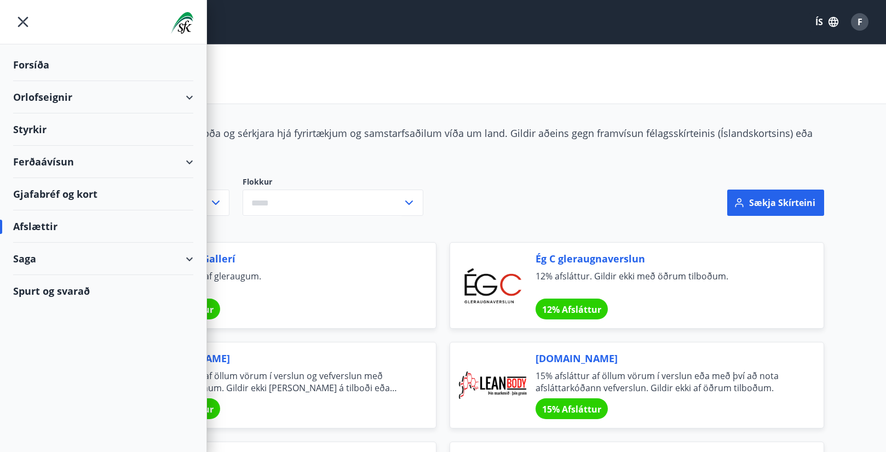
click at [37, 165] on div "Ferðaávísun" at bounding box center [103, 162] width 180 height 32
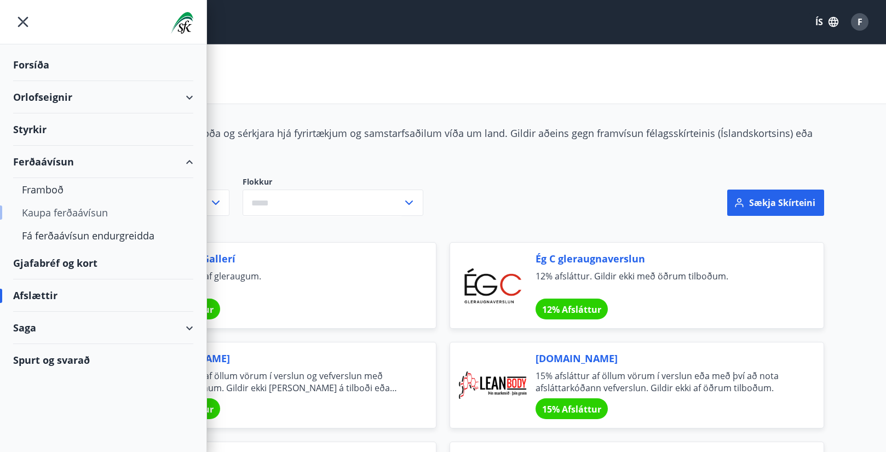
click at [46, 210] on div "Kaupa ferðaávísun" at bounding box center [103, 212] width 163 height 23
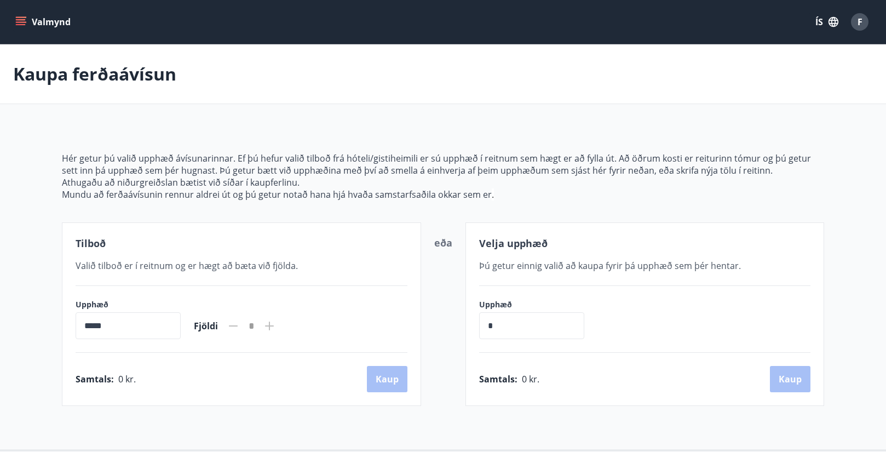
click at [21, 20] on icon "menu" at bounding box center [21, 19] width 10 height 1
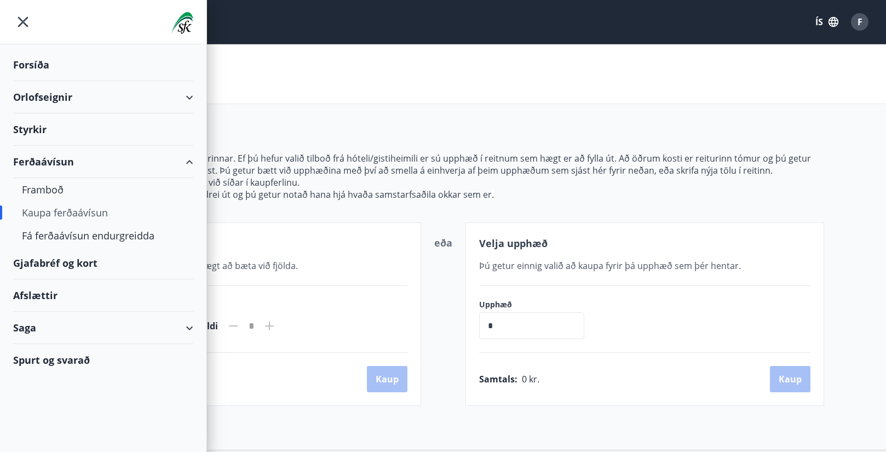
click at [34, 81] on div "Styrkir" at bounding box center [103, 65] width 180 height 32
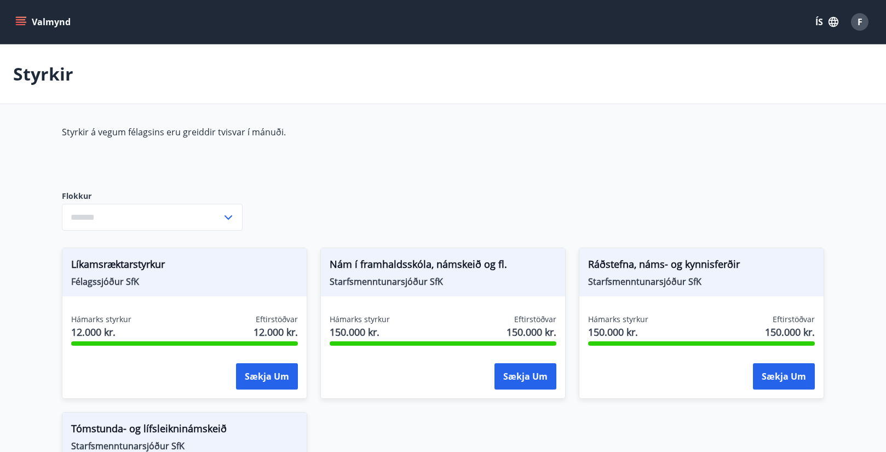
type input "***"
click at [23, 15] on button "Valmynd" at bounding box center [44, 22] width 62 height 20
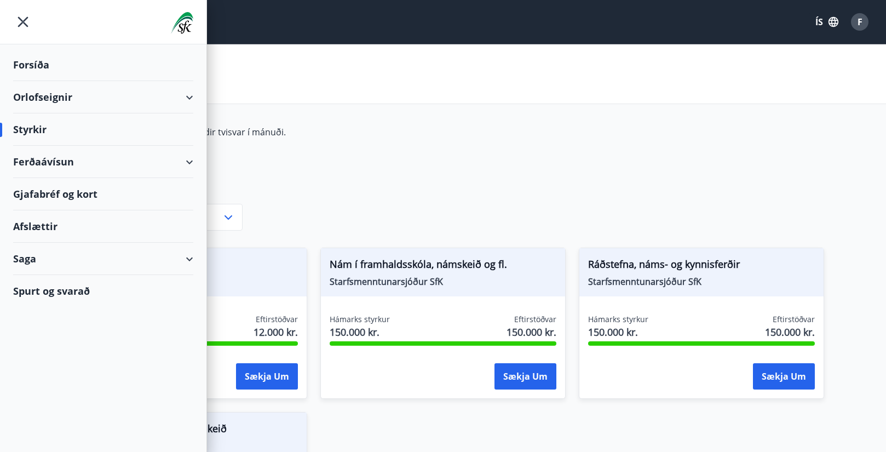
click at [105, 95] on div "Orlofseignir" at bounding box center [103, 97] width 180 height 32
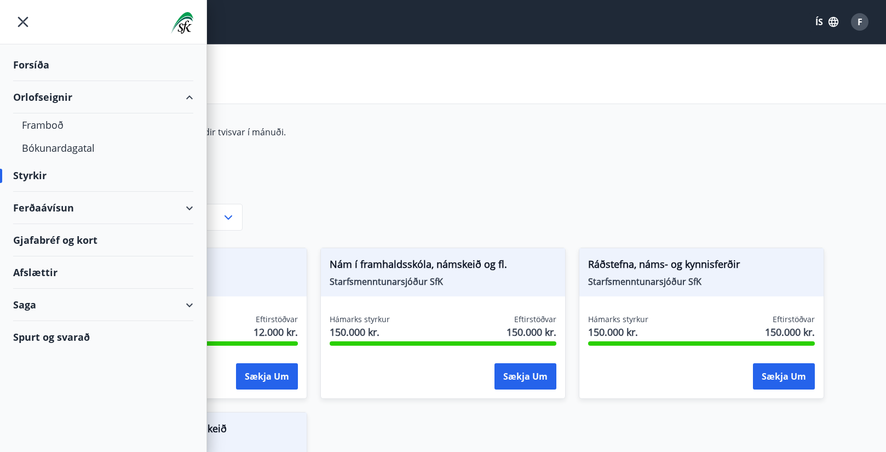
click at [54, 96] on div "Orlofseignir" at bounding box center [103, 97] width 180 height 32
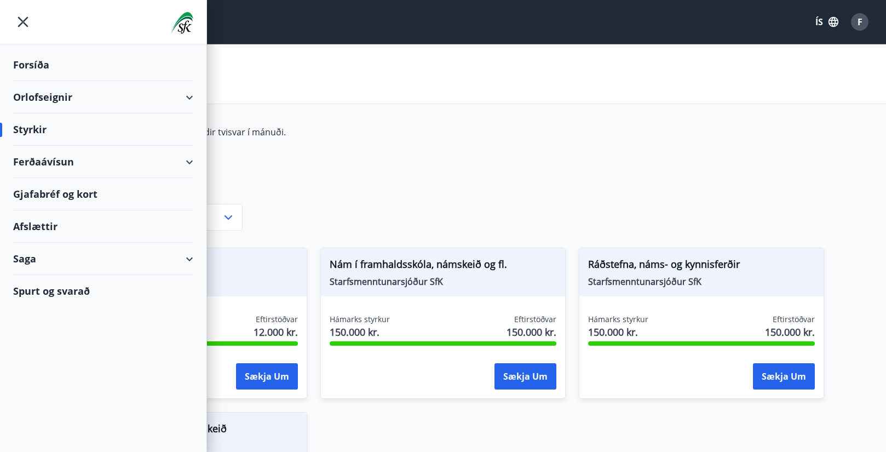
click at [54, 96] on div "Orlofseignir" at bounding box center [103, 97] width 180 height 32
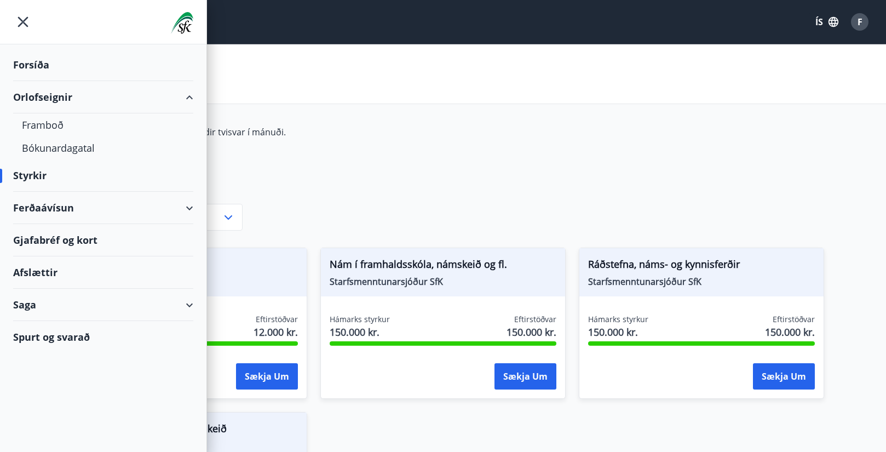
click at [54, 96] on div "Orlofseignir" at bounding box center [103, 97] width 180 height 32
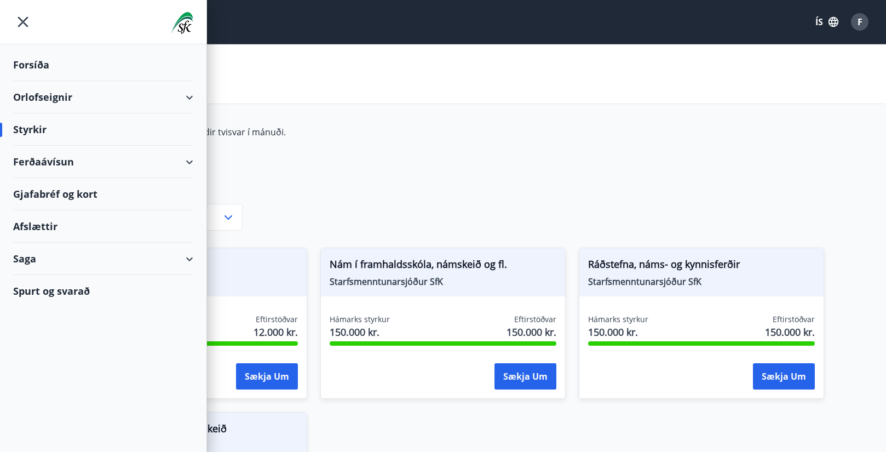
click at [64, 290] on div "Spurt og svarað" at bounding box center [103, 291] width 180 height 32
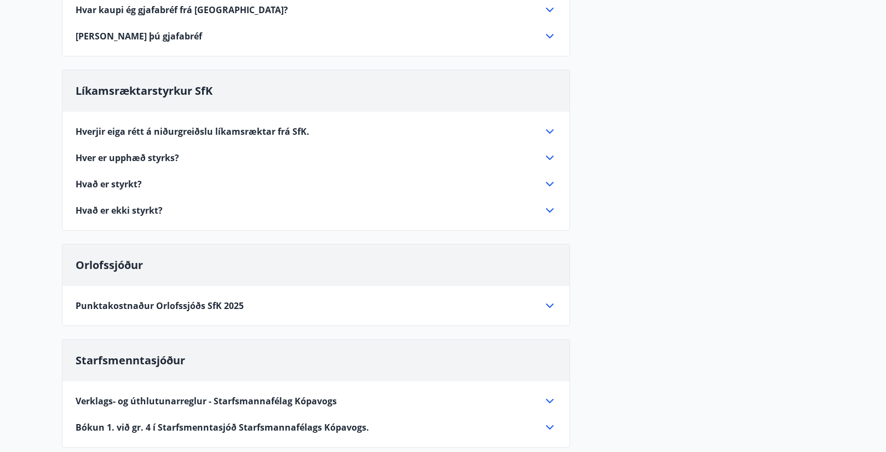
scroll to position [204, 0]
click at [209, 212] on div "Hvað er ekki styrkt?" at bounding box center [310, 211] width 468 height 12
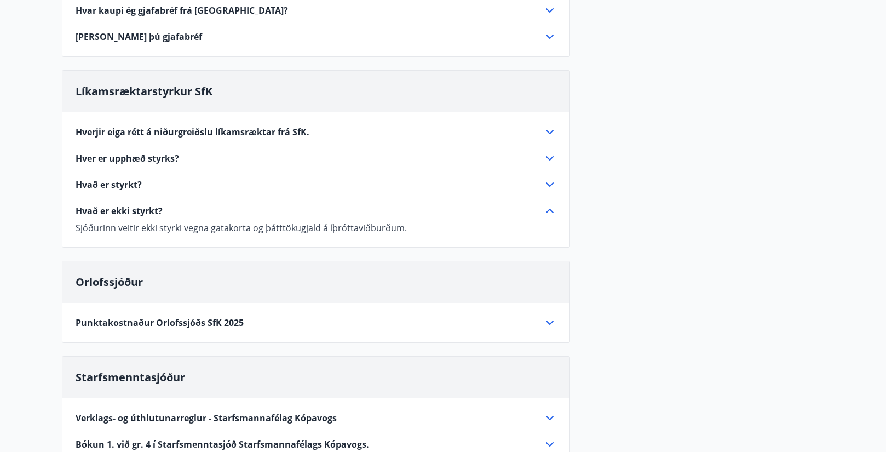
click at [183, 223] on p "Sjóðurinn veitir ekki styrki vegna gatakorta og þátttökugjald á íþróttaviðburðu…" at bounding box center [316, 228] width 481 height 12
click at [159, 183] on div "Hvað er styrkt?" at bounding box center [310, 185] width 468 height 12
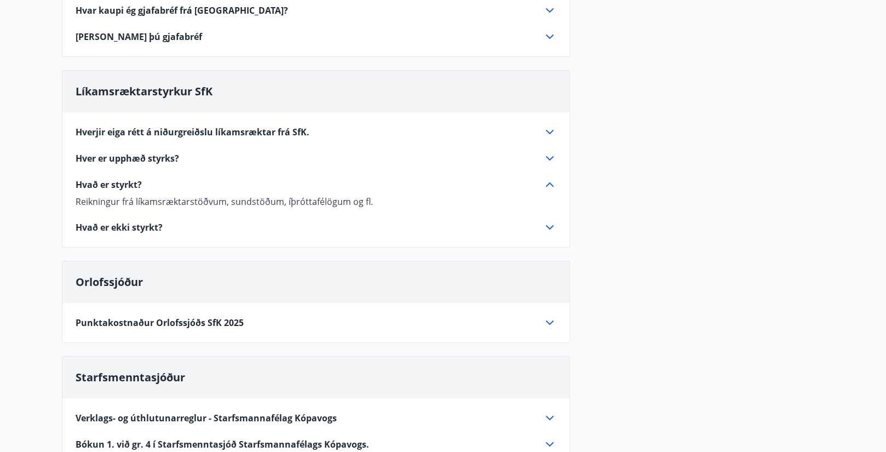
click at [179, 160] on span "Hver er upphæð styrks?" at bounding box center [127, 158] width 103 height 12
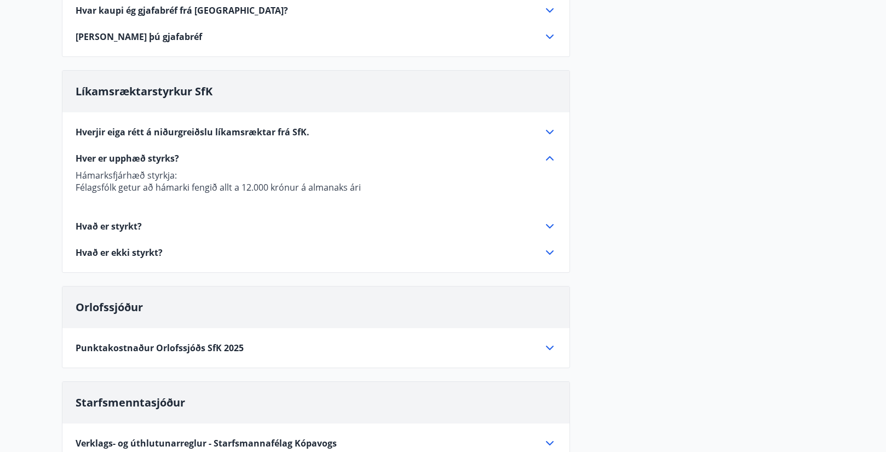
click at [208, 158] on div "Hver er upphæð styrks?" at bounding box center [310, 158] width 468 height 12
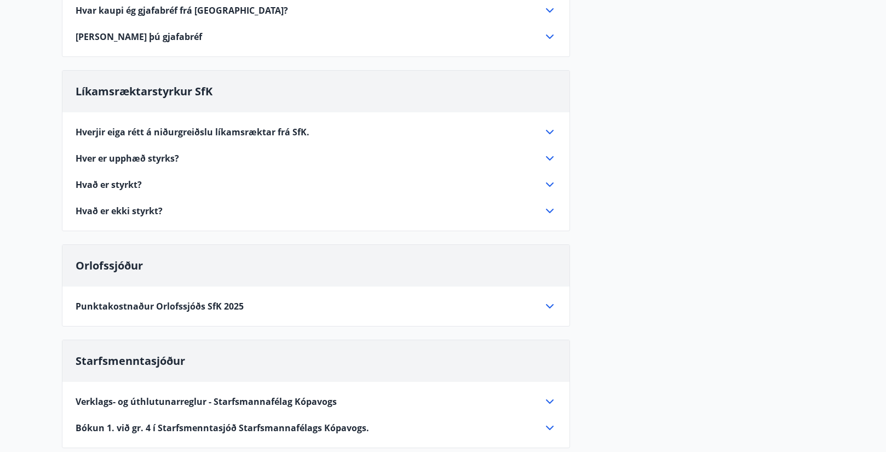
click at [224, 136] on span "Hverjir eiga rétt á niðurgreiðslu líkamsræktar frá SfK." at bounding box center [193, 132] width 234 height 12
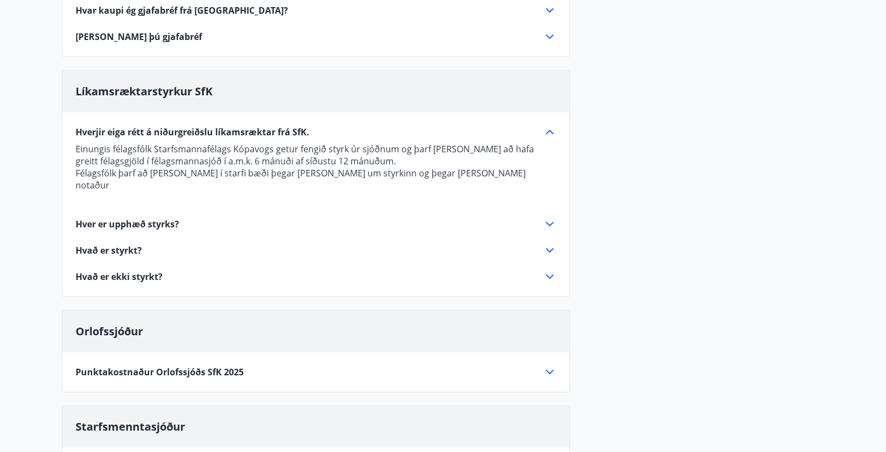
click at [224, 136] on span "Hverjir eiga rétt á niðurgreiðslu líkamsræktar frá SfK." at bounding box center [193, 132] width 234 height 12
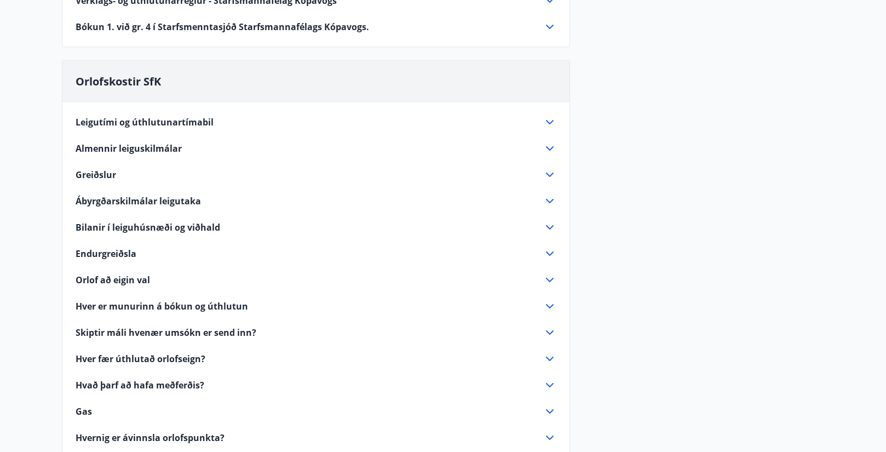
scroll to position [607, 0]
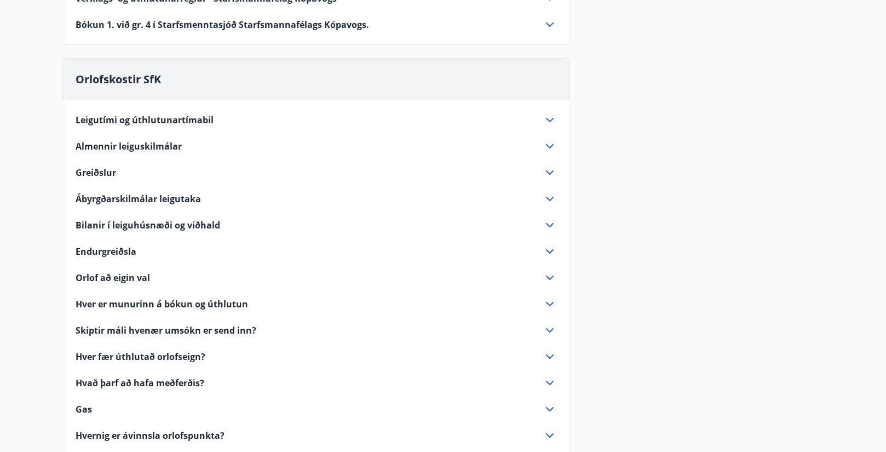
click at [142, 171] on div "Greiðslur" at bounding box center [310, 172] width 468 height 12
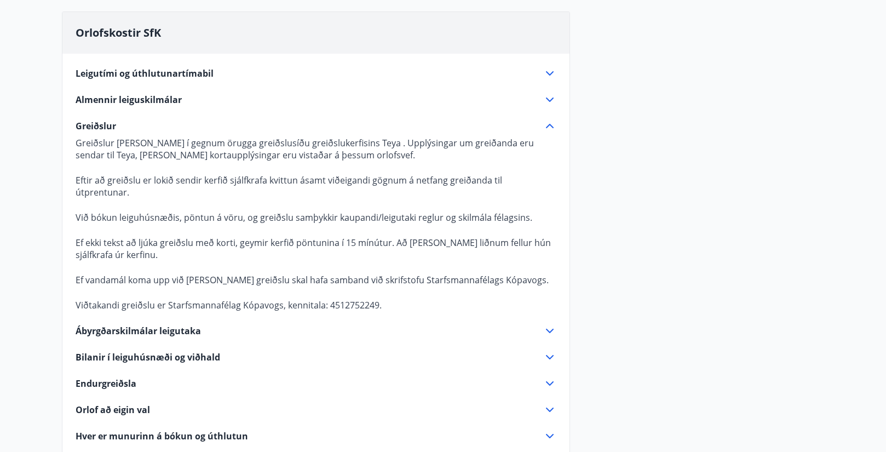
scroll to position [654, 0]
click at [128, 127] on div "Greiðslur" at bounding box center [310, 125] width 468 height 12
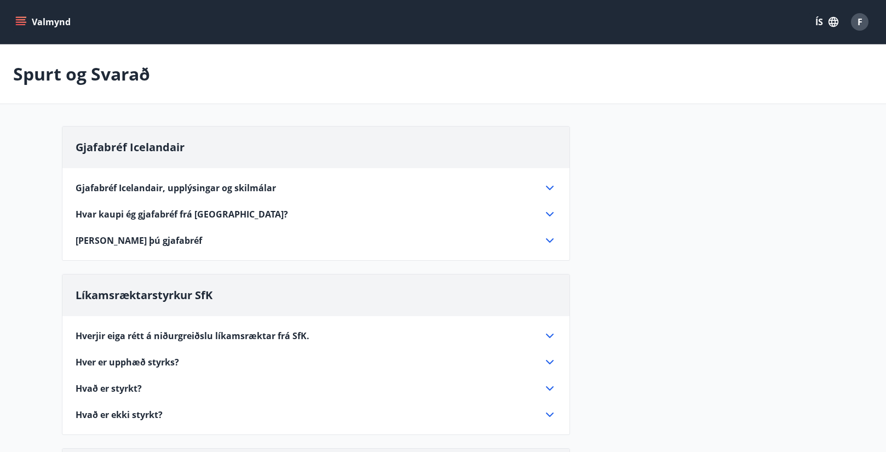
scroll to position [0, 0]
click at [28, 22] on button "Valmynd" at bounding box center [44, 22] width 62 height 20
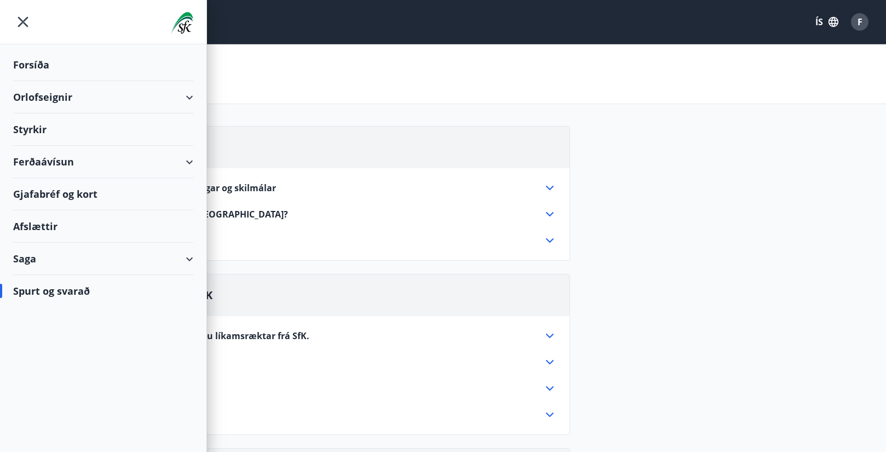
click at [110, 255] on div "Saga" at bounding box center [103, 259] width 180 height 32
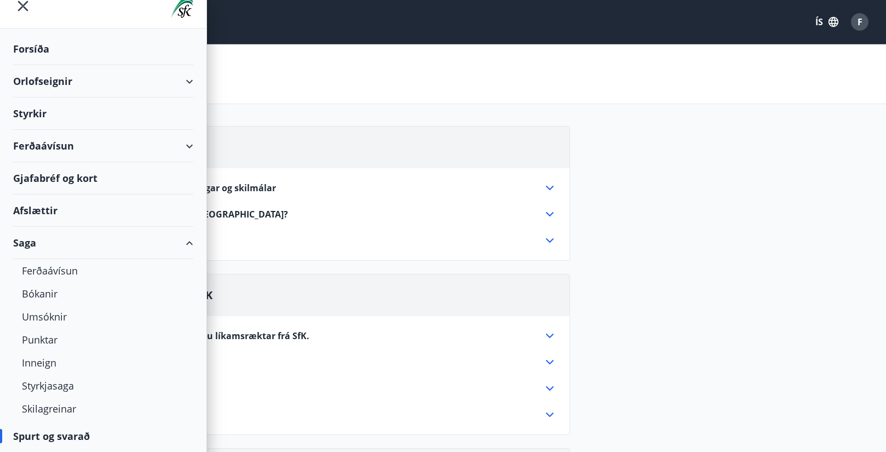
scroll to position [16, 0]
click at [44, 365] on div "Inneign" at bounding box center [103, 362] width 163 height 23
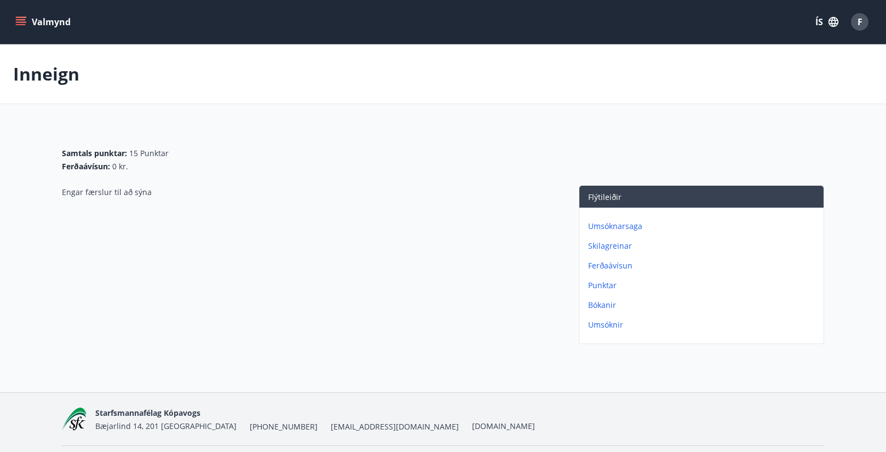
click at [30, 15] on button "Valmynd" at bounding box center [44, 22] width 62 height 20
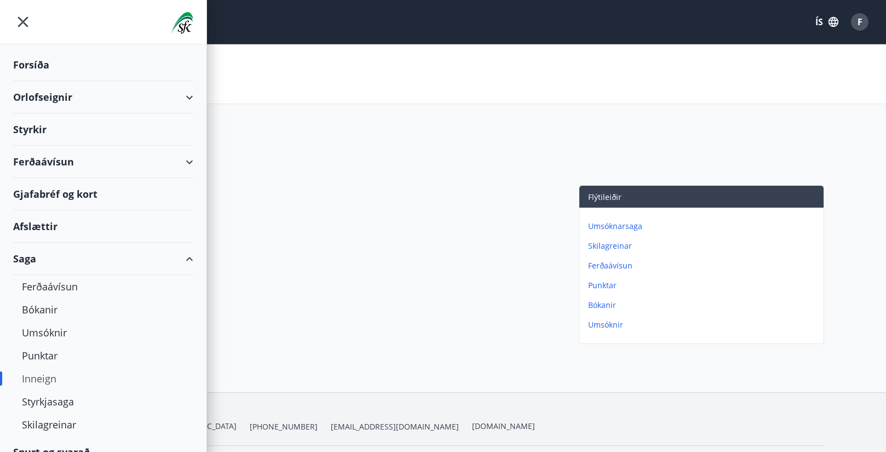
click at [41, 65] on div "Forsíða" at bounding box center [103, 65] width 180 height 32
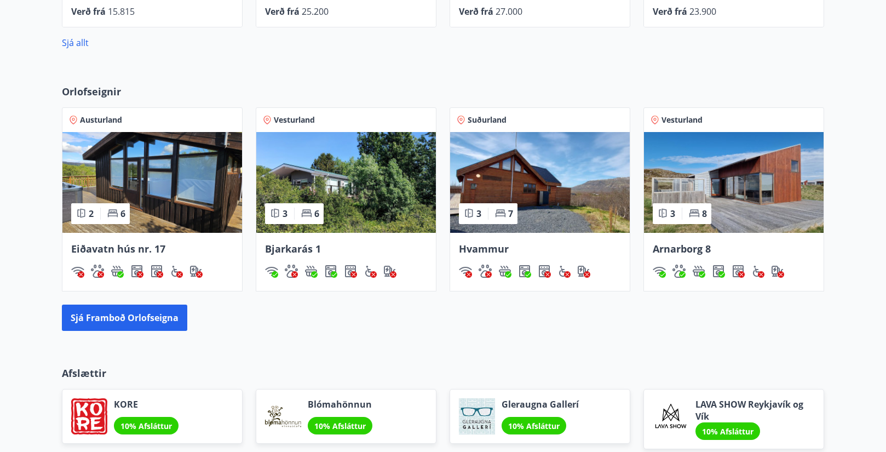
scroll to position [722, 0]
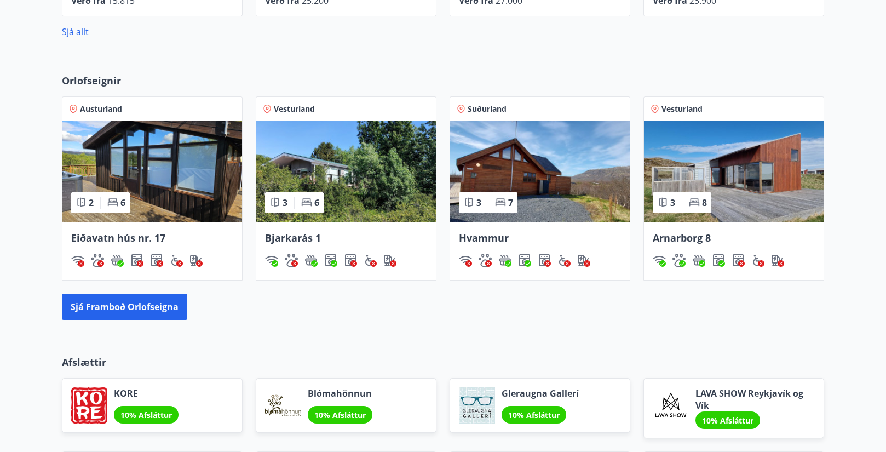
click at [703, 133] on img at bounding box center [734, 171] width 180 height 101
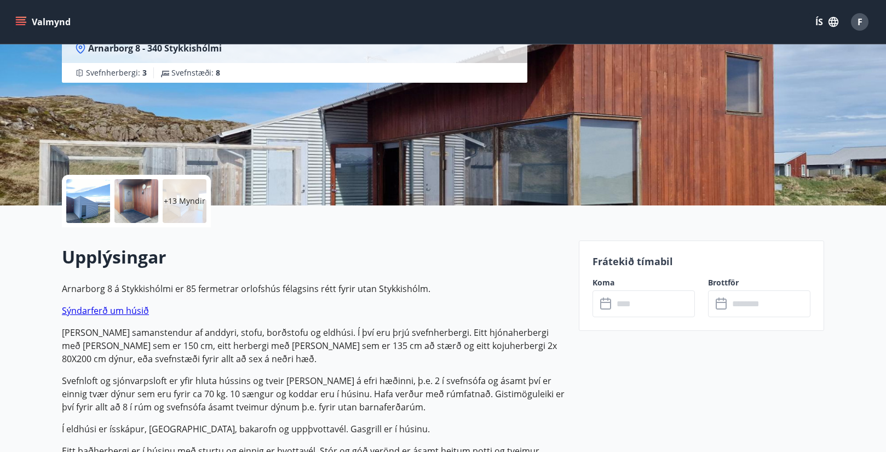
scroll to position [127, 0]
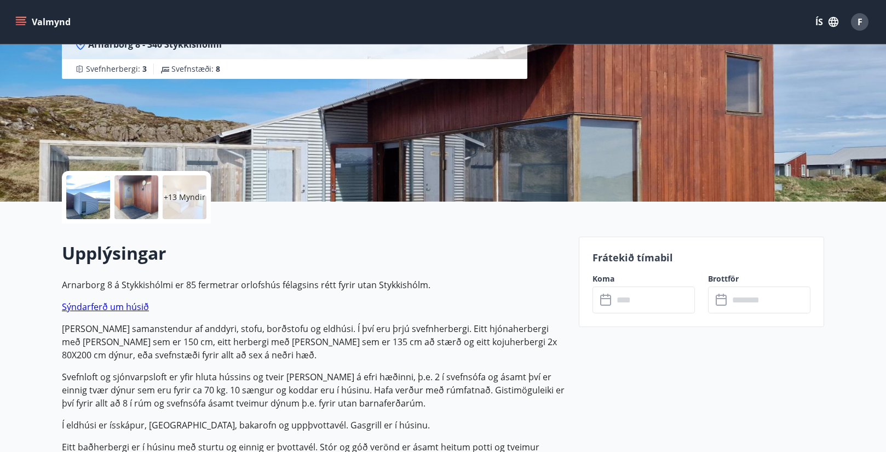
click at [178, 194] on p "+13 Myndir" at bounding box center [185, 197] width 42 height 11
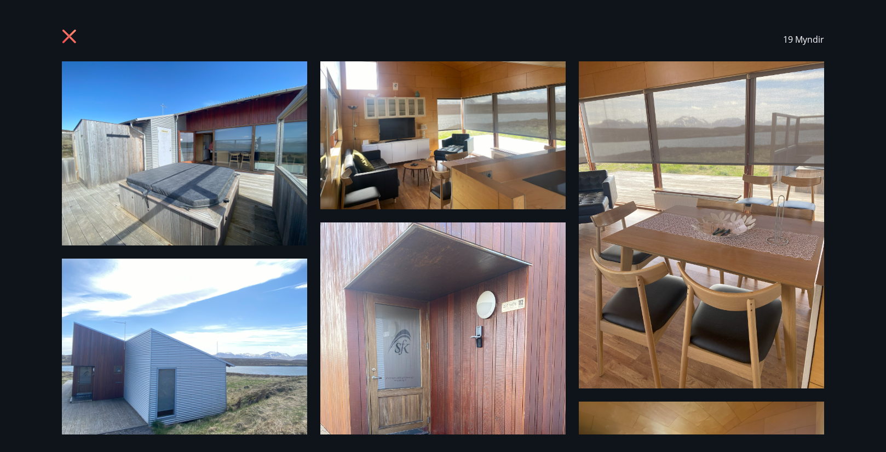
scroll to position [0, 0]
click at [59, 30] on div "19 Myndir" at bounding box center [443, 40] width 788 height 44
click at [69, 34] on icon at bounding box center [71, 38] width 18 height 18
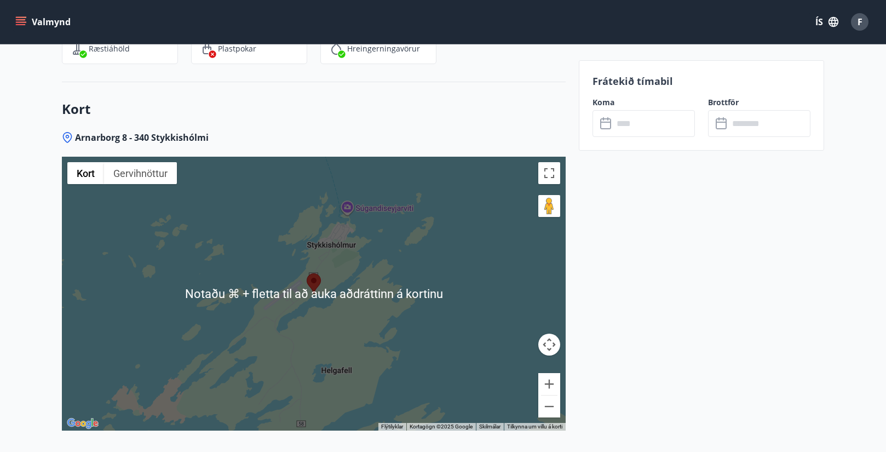
scroll to position [1938, 0]
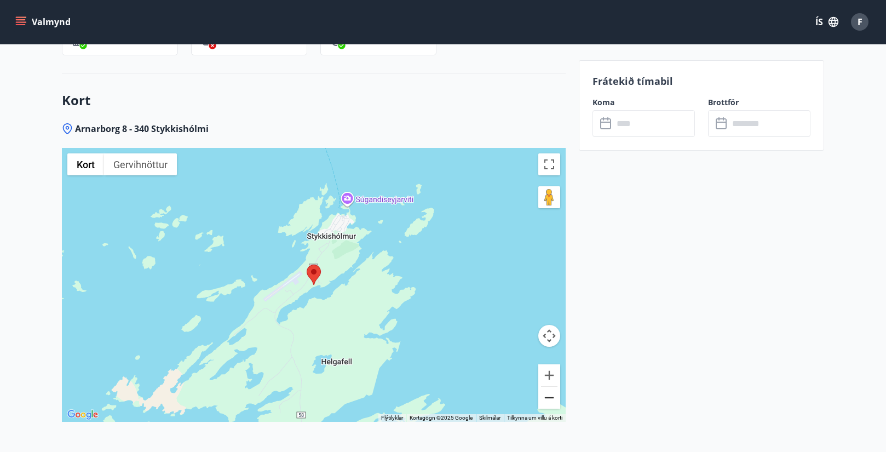
click at [546, 387] on button "Minnka" at bounding box center [549, 398] width 22 height 22
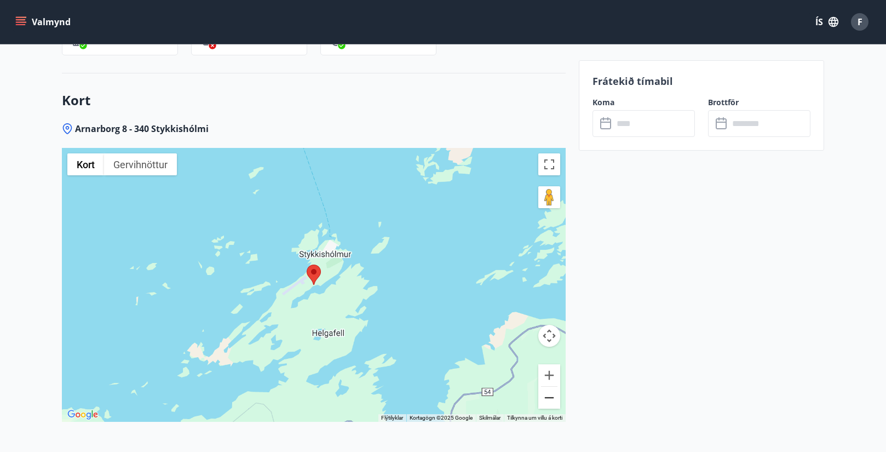
click at [546, 387] on button "Minnka" at bounding box center [549, 398] width 22 height 22
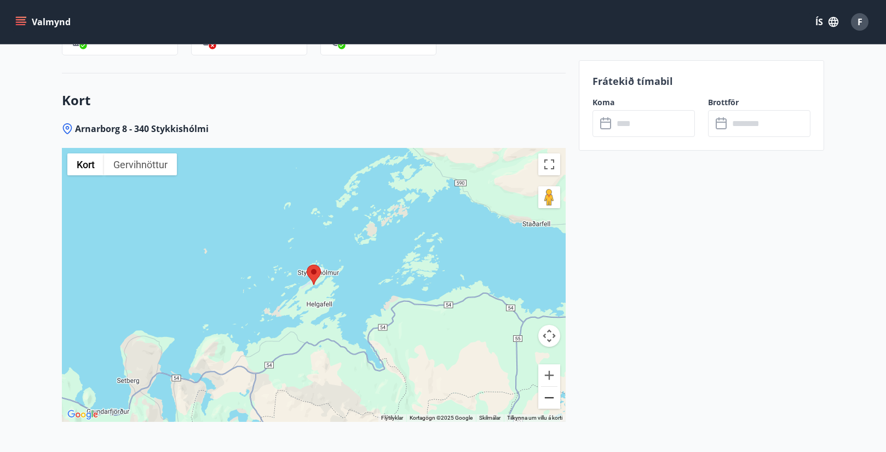
click at [546, 387] on button "Minnka" at bounding box center [549, 398] width 22 height 22
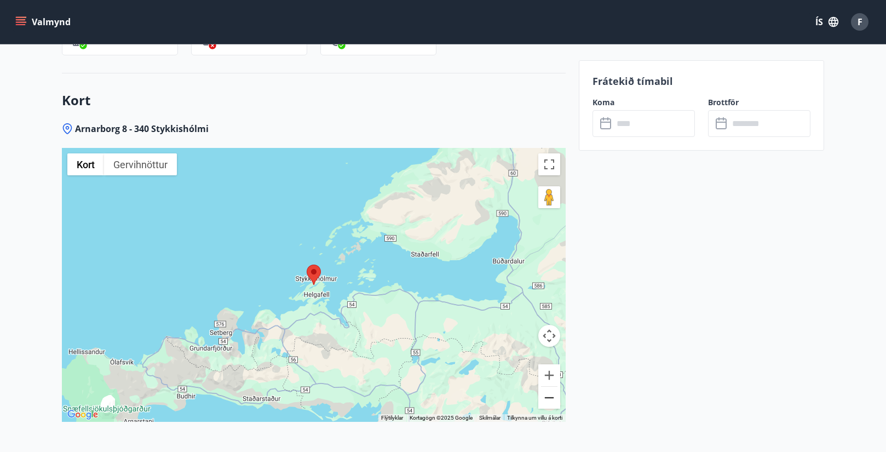
click at [546, 387] on button "Minnka" at bounding box center [549, 398] width 22 height 22
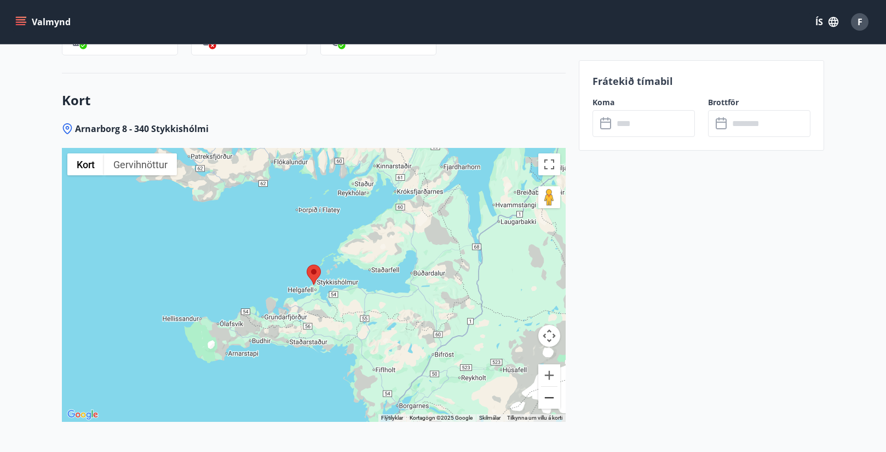
click at [546, 387] on button "Minnka" at bounding box center [549, 398] width 22 height 22
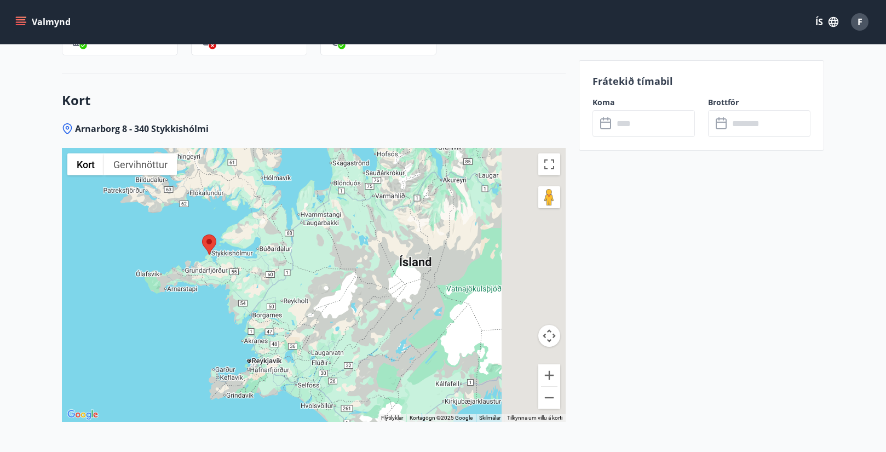
drag, startPoint x: 452, startPoint y: 269, endPoint x: 131, endPoint y: 216, distance: 325.3
click at [131, 216] on div at bounding box center [314, 285] width 504 height 274
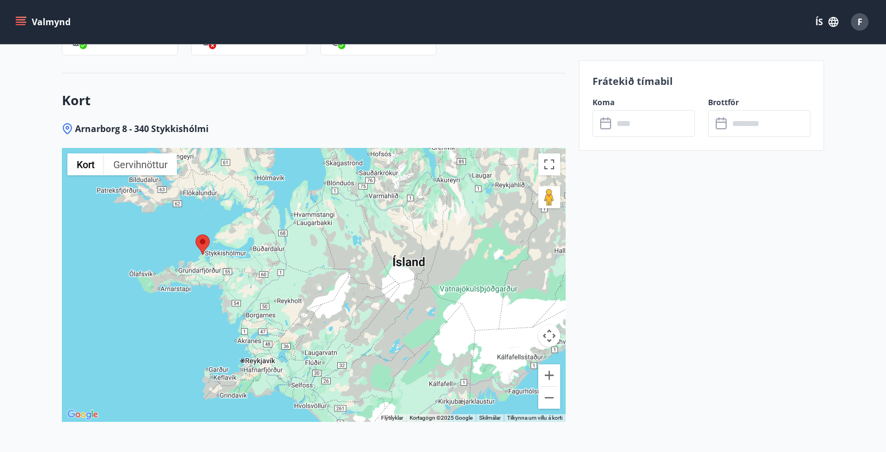
drag, startPoint x: 281, startPoint y: 273, endPoint x: 522, endPoint y: 295, distance: 241.9
click at [522, 295] on div at bounding box center [314, 285] width 504 height 274
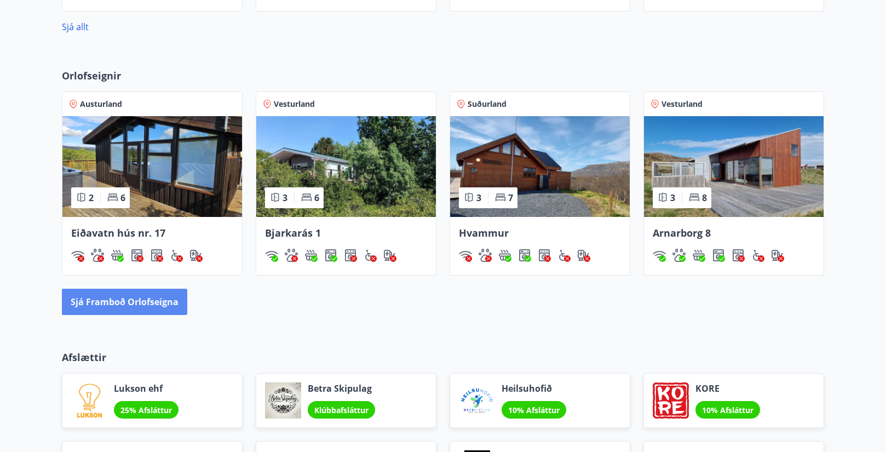
scroll to position [726, 0]
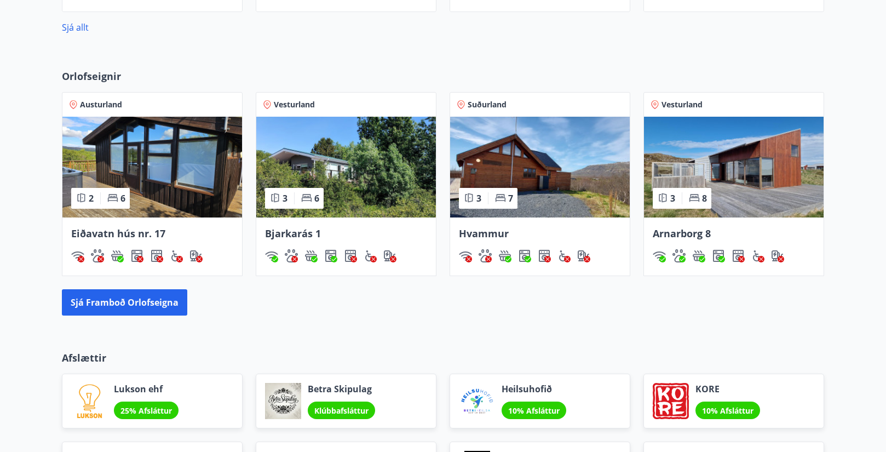
click at [323, 166] on img at bounding box center [346, 167] width 180 height 101
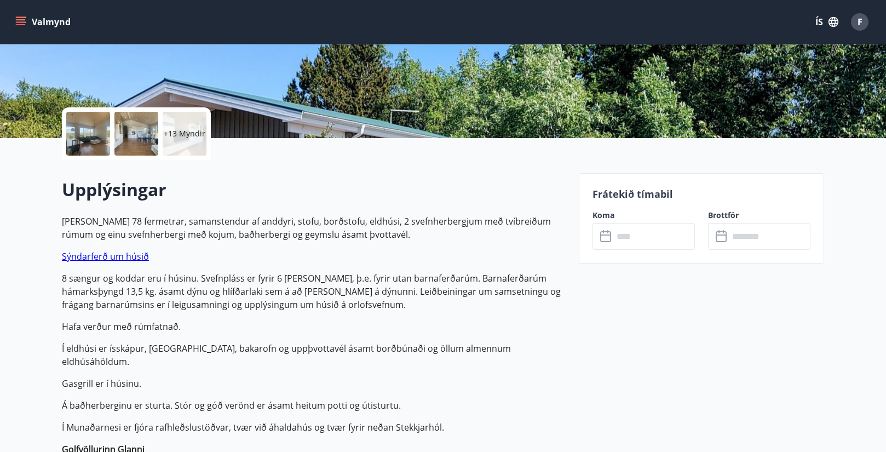
scroll to position [189, 0]
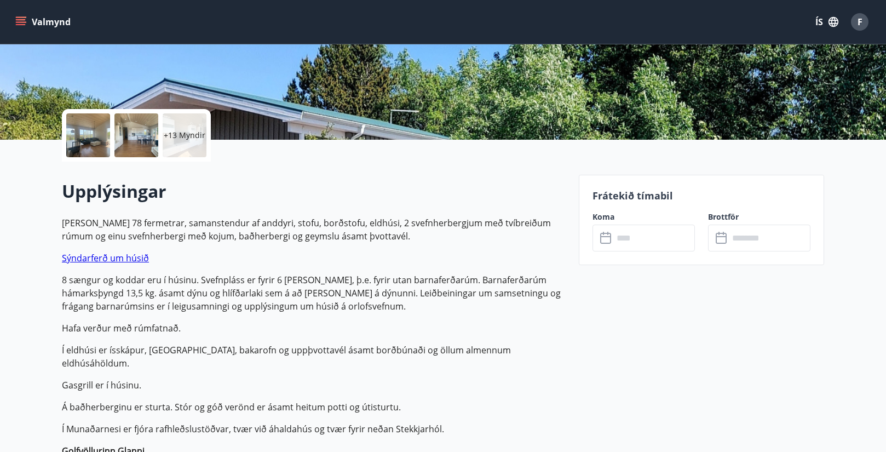
click at [182, 137] on p "+13 Myndir" at bounding box center [185, 135] width 42 height 11
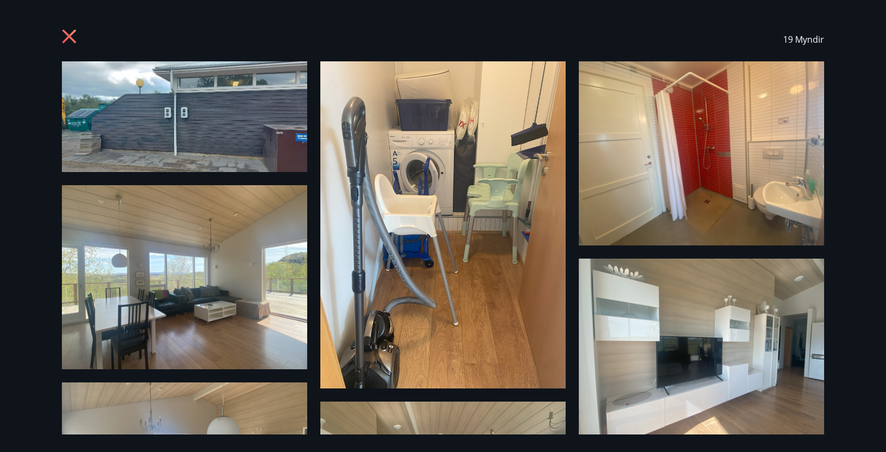
scroll to position [0, 0]
click at [68, 43] on icon at bounding box center [71, 38] width 18 height 18
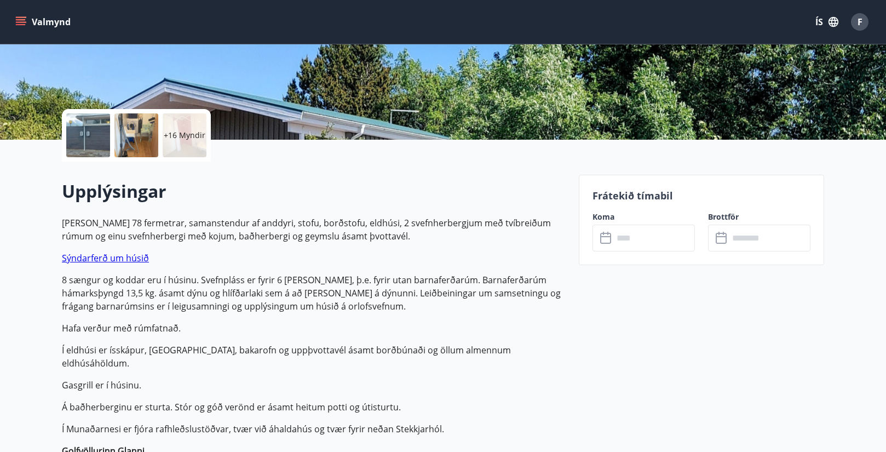
click at [27, 21] on button "Valmynd" at bounding box center [44, 22] width 62 height 20
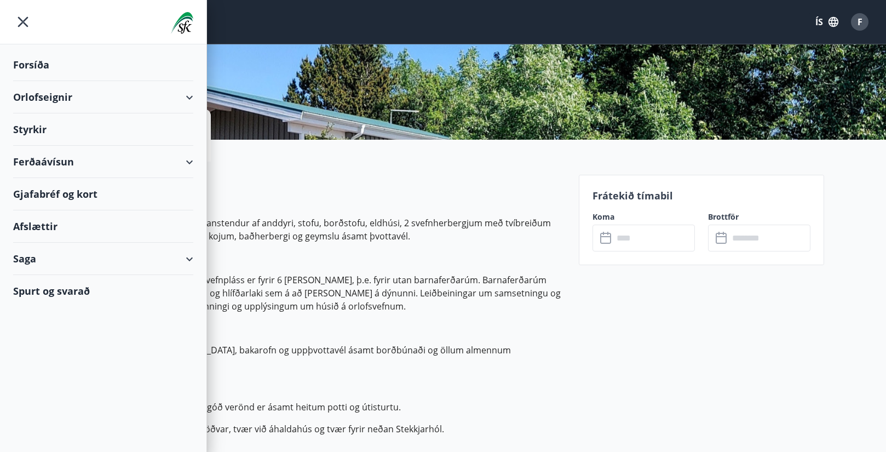
click at [40, 64] on div "Forsíða" at bounding box center [103, 65] width 180 height 32
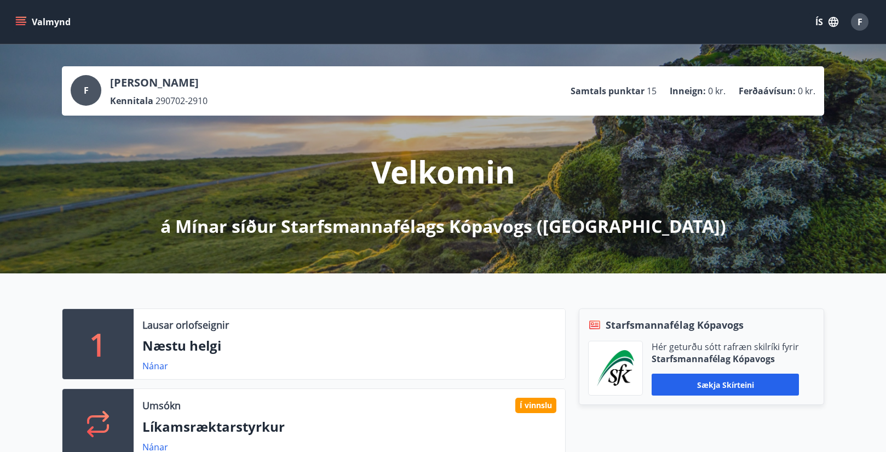
click at [26, 21] on button "Valmynd" at bounding box center [44, 22] width 62 height 20
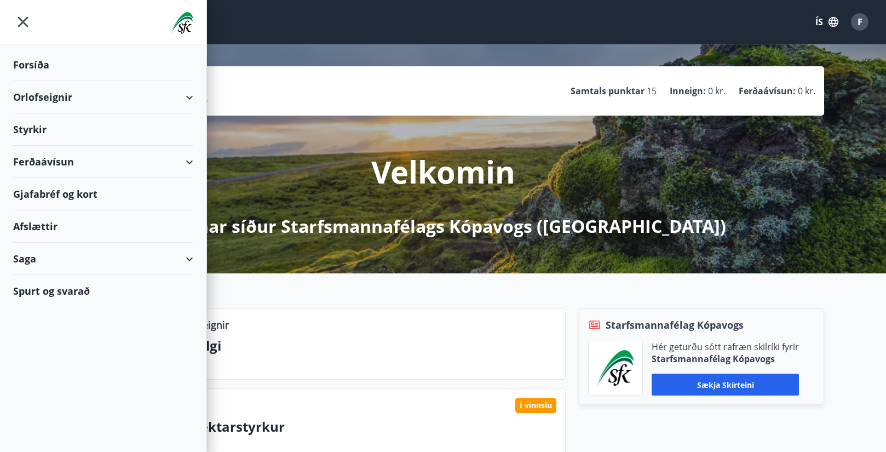
click at [34, 81] on div "Styrkir" at bounding box center [103, 65] width 180 height 32
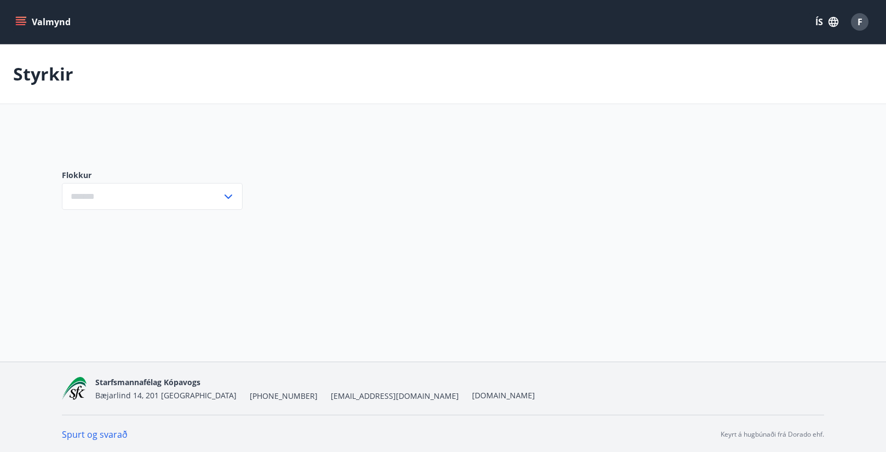
type input "***"
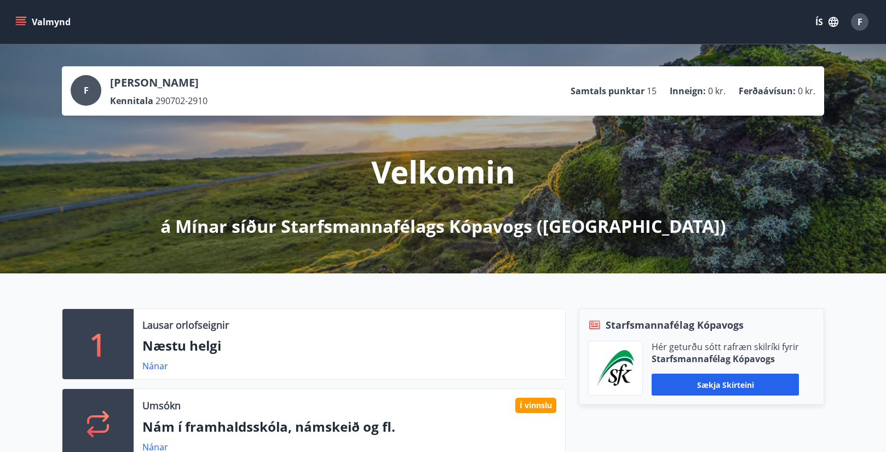
click at [20, 16] on button "Valmynd" at bounding box center [44, 22] width 62 height 20
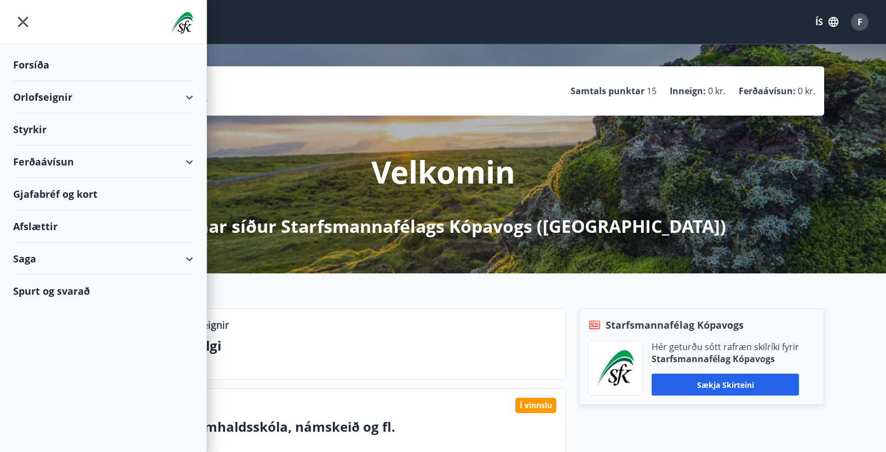
click at [15, 14] on icon "menu" at bounding box center [23, 22] width 20 height 20
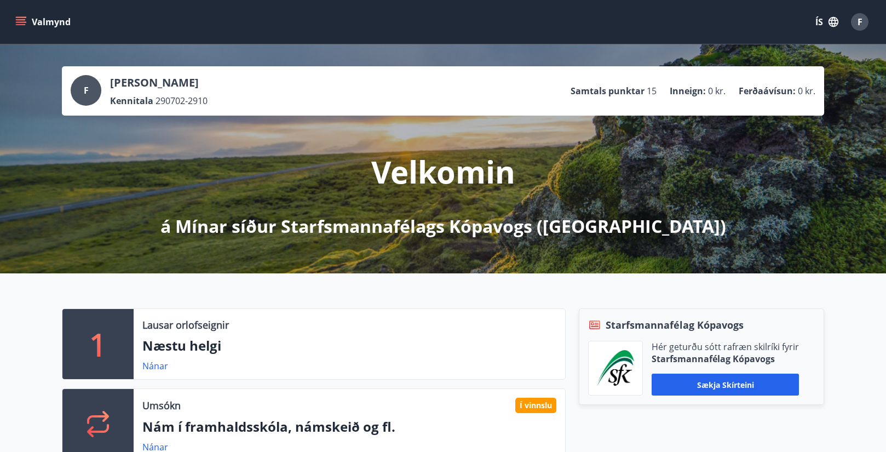
click at [860, 24] on span "F" at bounding box center [859, 22] width 5 height 12
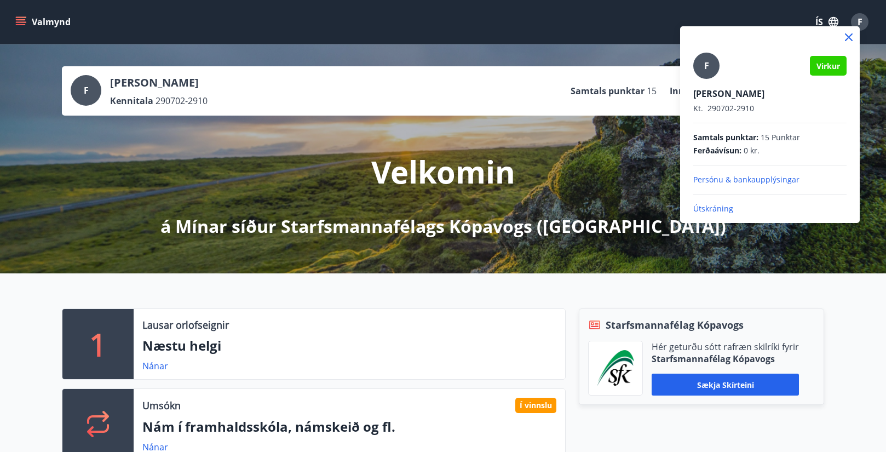
click at [723, 203] on div "F Virkur Freyja Aradóttir Kt. 290702-2910 Samtals punktar : 15 Punktar Ferðaáví…" at bounding box center [769, 134] width 153 height 162
click at [719, 209] on p "Útskráning" at bounding box center [769, 208] width 153 height 11
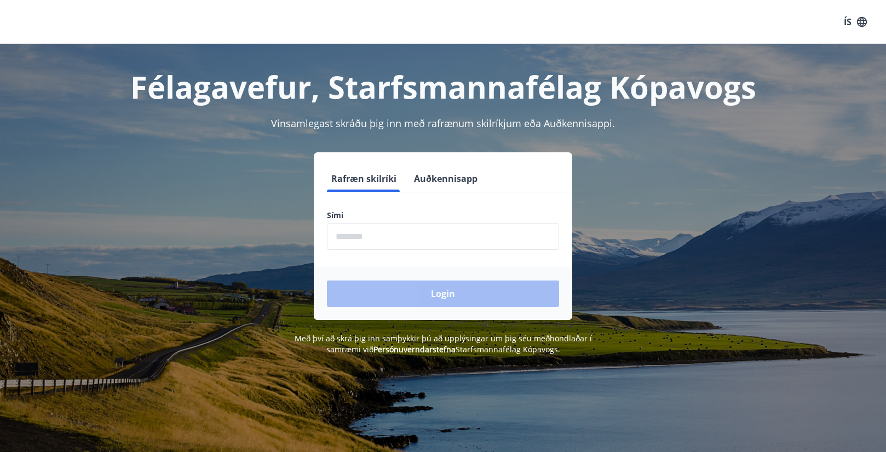
click at [428, 237] on input "phone" at bounding box center [443, 236] width 232 height 27
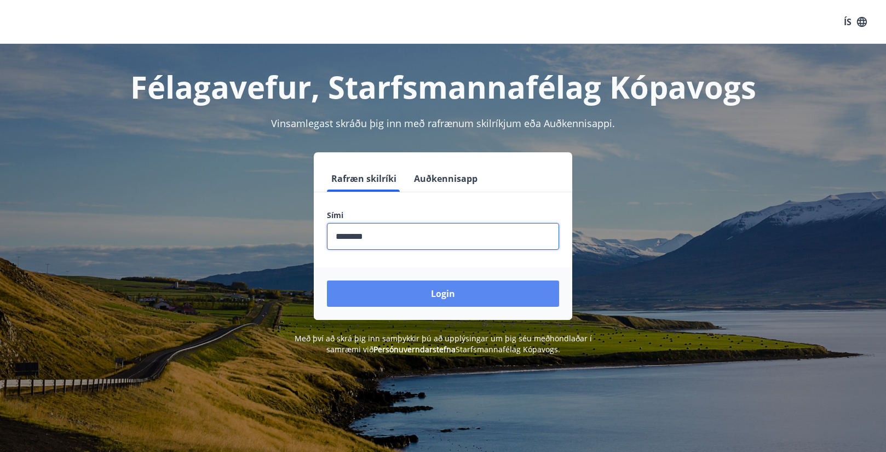
type input "********"
click at [442, 293] on button "Login" at bounding box center [443, 293] width 232 height 26
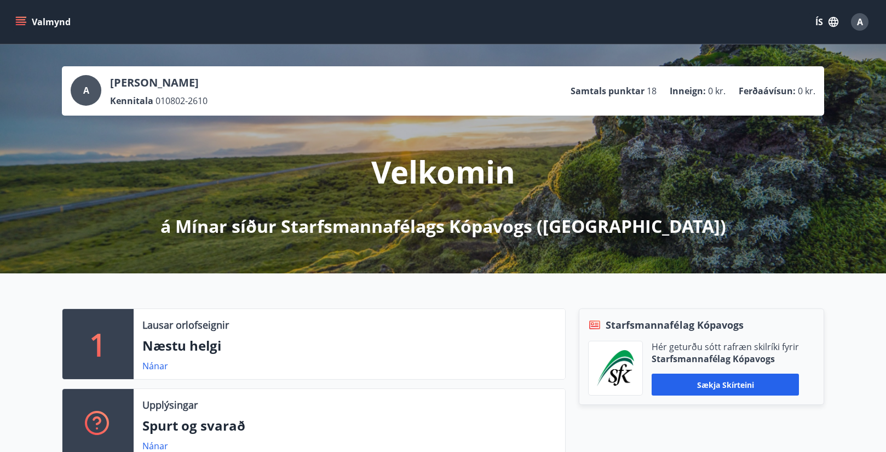
click at [24, 25] on icon "menu" at bounding box center [21, 24] width 10 height 1
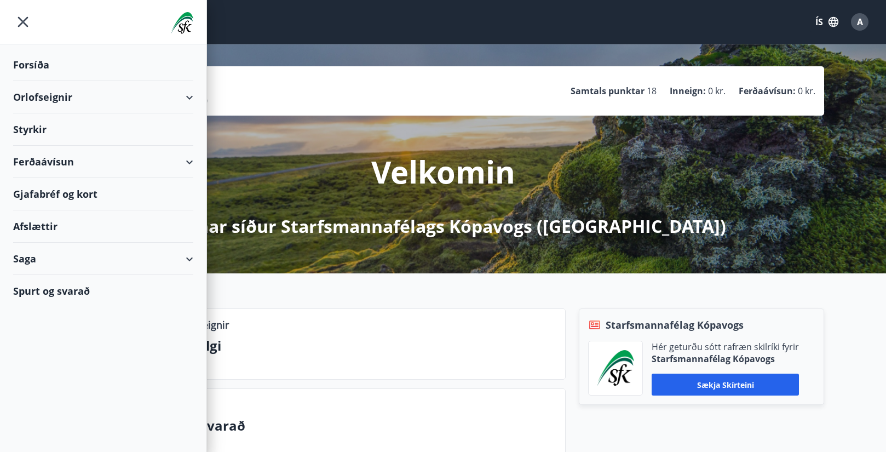
click at [129, 81] on div "Styrkir" at bounding box center [103, 65] width 180 height 32
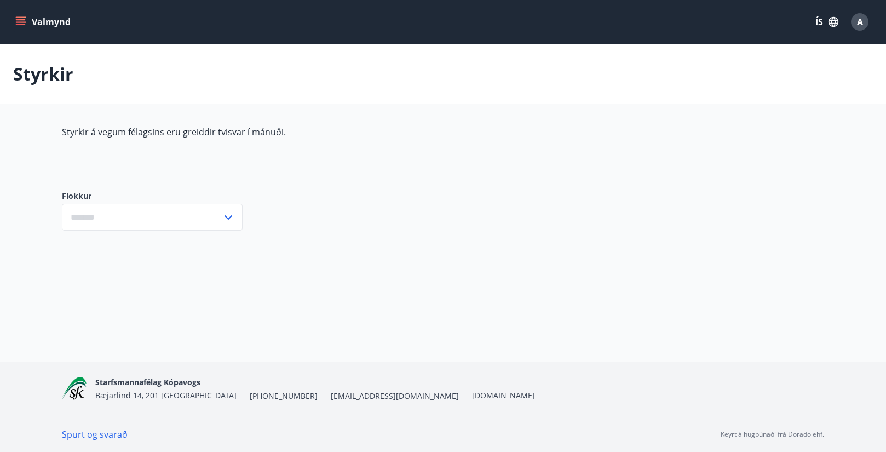
type input "***"
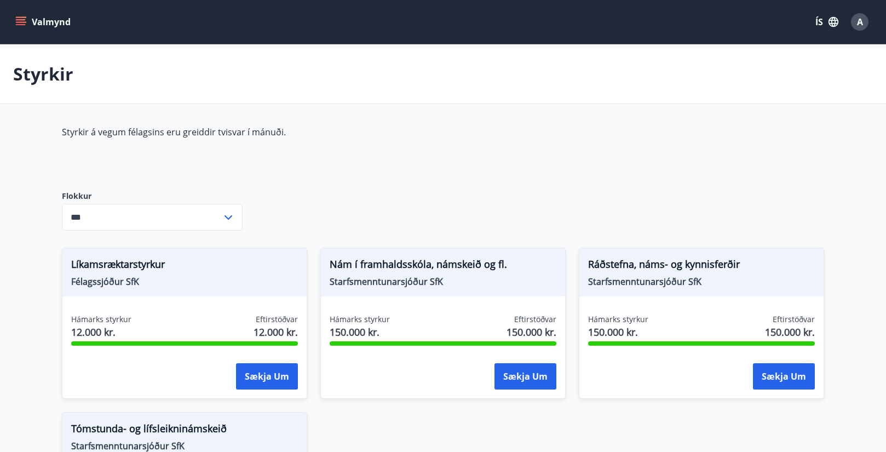
scroll to position [67, 0]
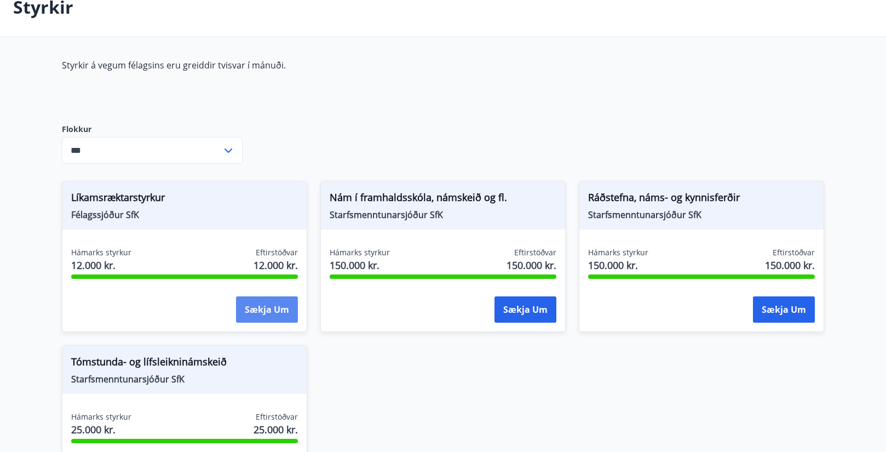
click at [277, 316] on button "Sækja um" at bounding box center [267, 309] width 62 height 26
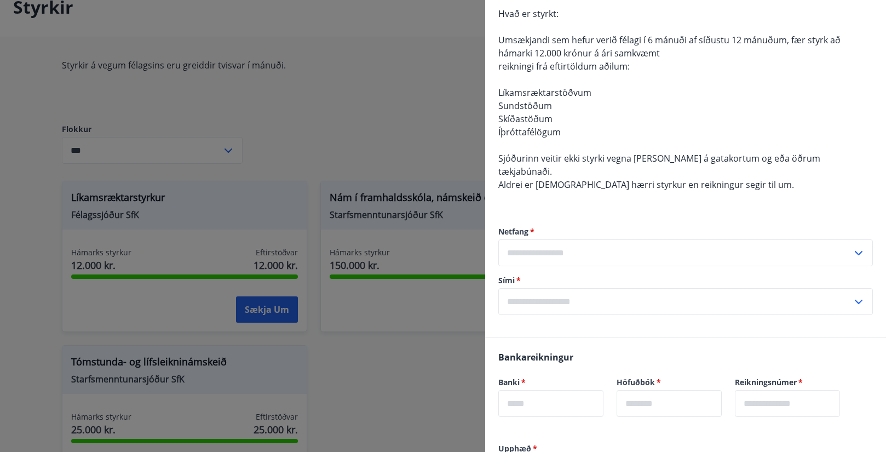
scroll to position [254, 0]
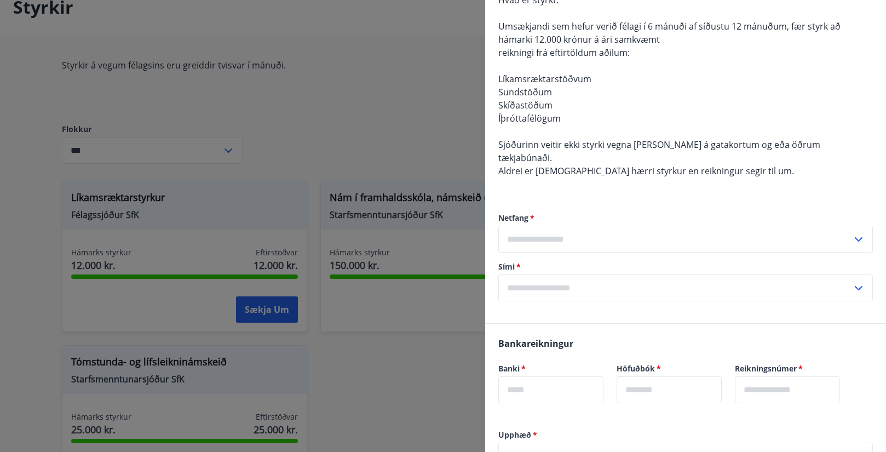
click at [857, 233] on icon at bounding box center [858, 239] width 13 height 13
click at [544, 252] on li "Skrá nýtt netfang" at bounding box center [685, 262] width 373 height 20
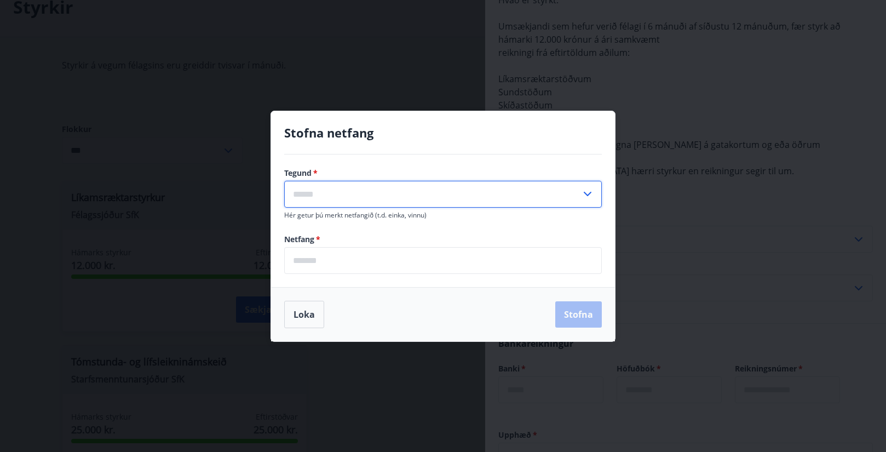
click at [383, 199] on input "text" at bounding box center [432, 194] width 297 height 27
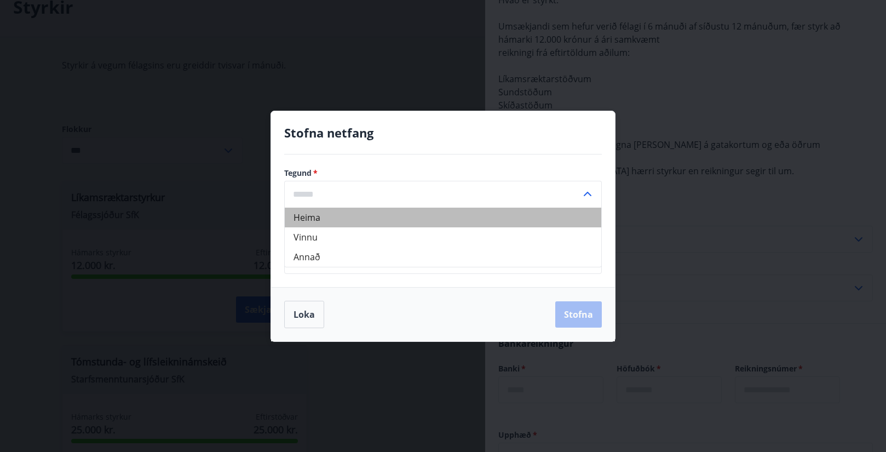
click at [315, 220] on li "Heima" at bounding box center [443, 218] width 316 height 20
type input "*****"
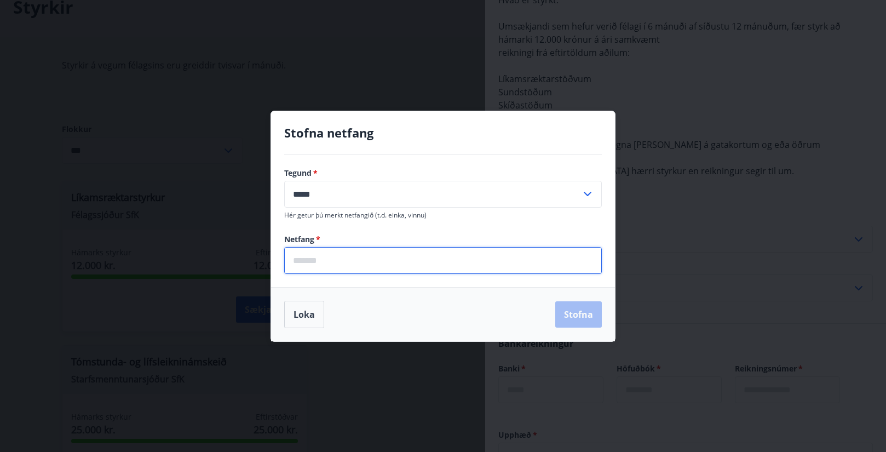
click at [315, 258] on input "email" at bounding box center [443, 260] width 318 height 27
type input "**********"
click at [575, 315] on button "Stofna" at bounding box center [578, 314] width 47 height 26
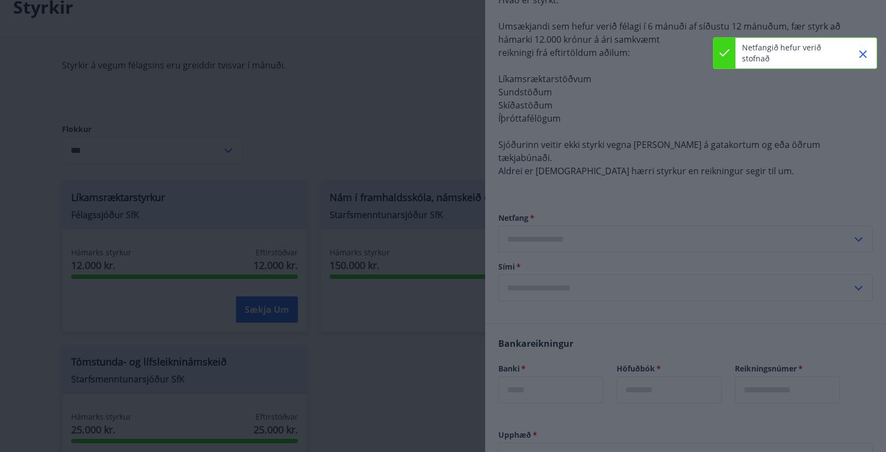
type input "**********"
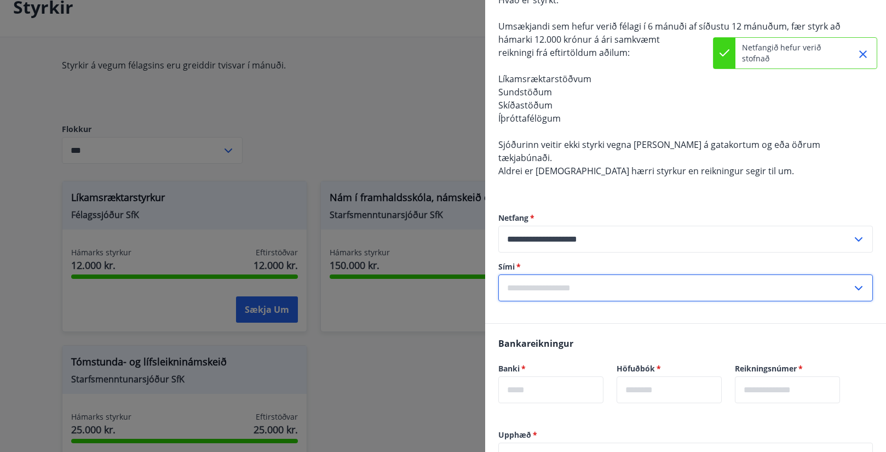
click at [865, 281] on icon at bounding box center [858, 287] width 13 height 13
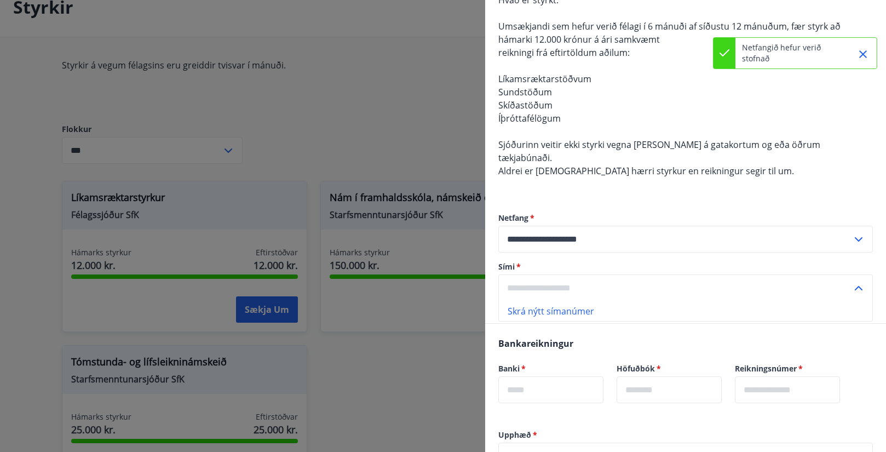
click at [573, 301] on li "Skrá nýtt símanúmer" at bounding box center [685, 311] width 373 height 20
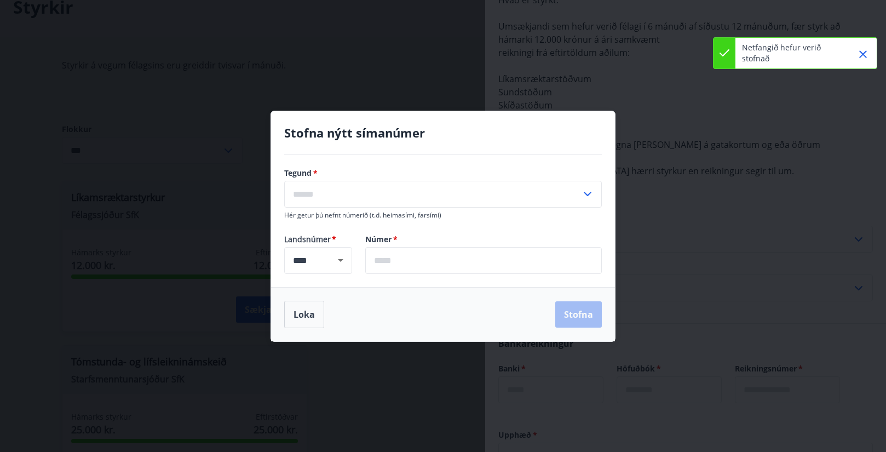
click at [366, 192] on input "text" at bounding box center [432, 194] width 297 height 27
click at [318, 218] on li "Farsími" at bounding box center [443, 218] width 316 height 20
type input "*******"
click at [430, 266] on input "text" at bounding box center [483, 260] width 237 height 27
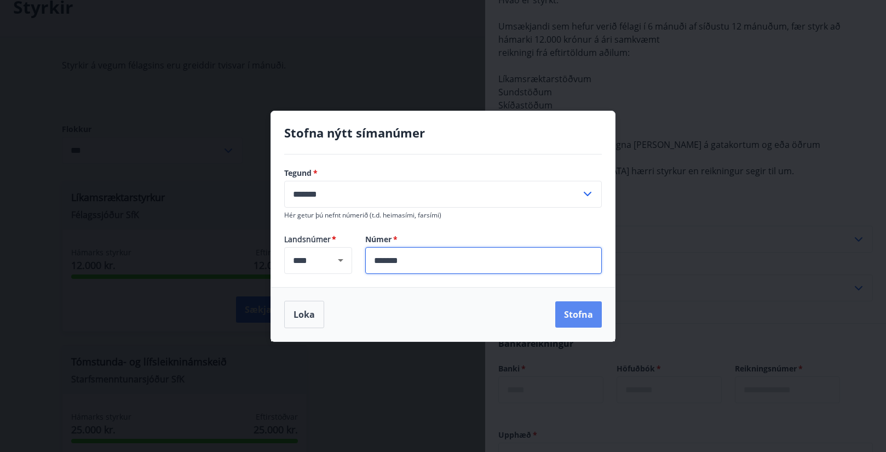
type input "*******"
click at [571, 315] on button "Stofna" at bounding box center [578, 314] width 47 height 26
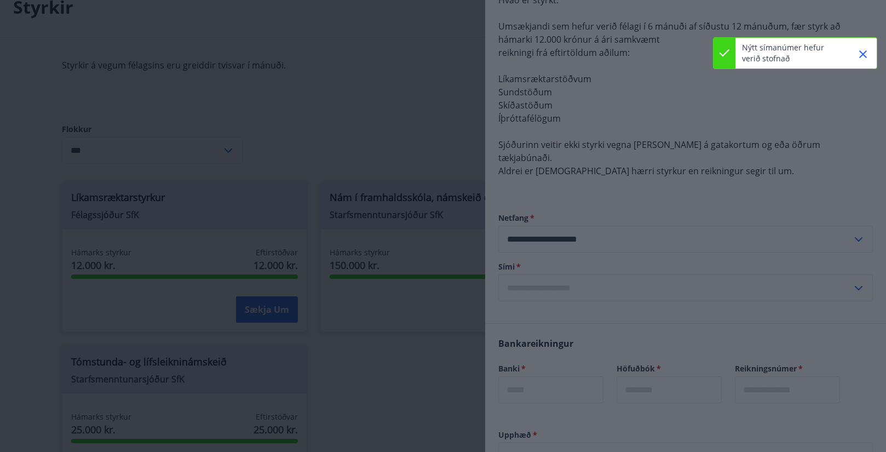
type input "**********"
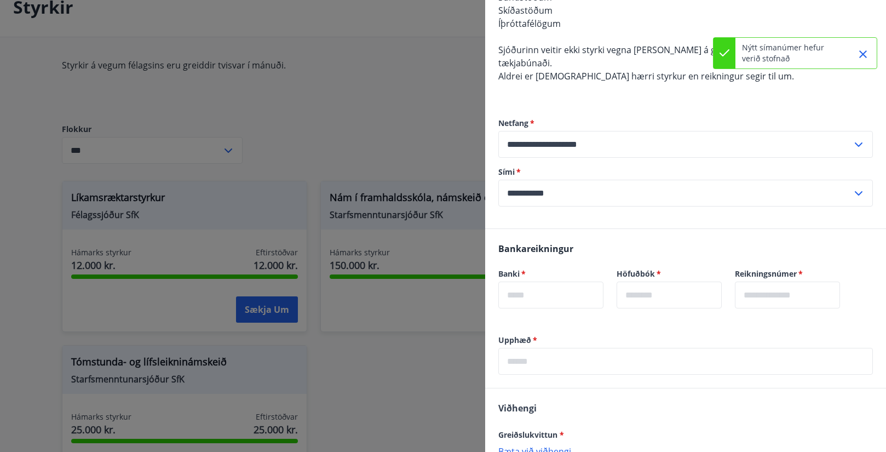
scroll to position [350, 0]
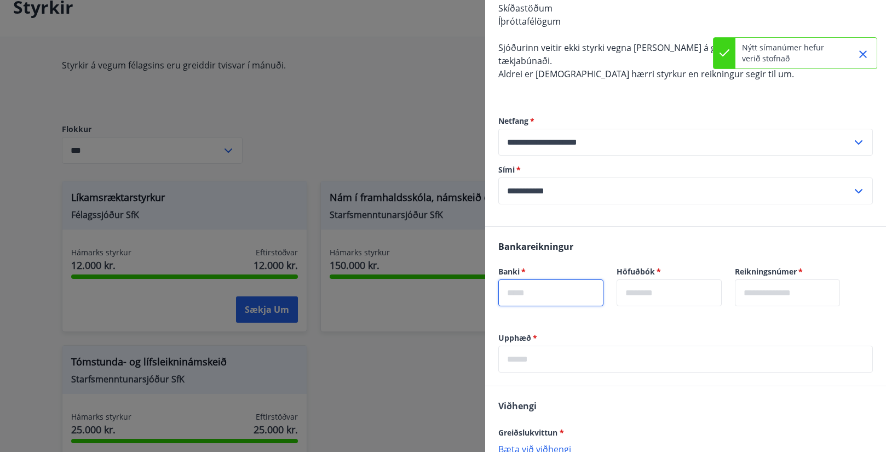
click at [541, 287] on input "text" at bounding box center [550, 292] width 105 height 27
type input "****"
click at [650, 279] on input "text" at bounding box center [669, 292] width 105 height 27
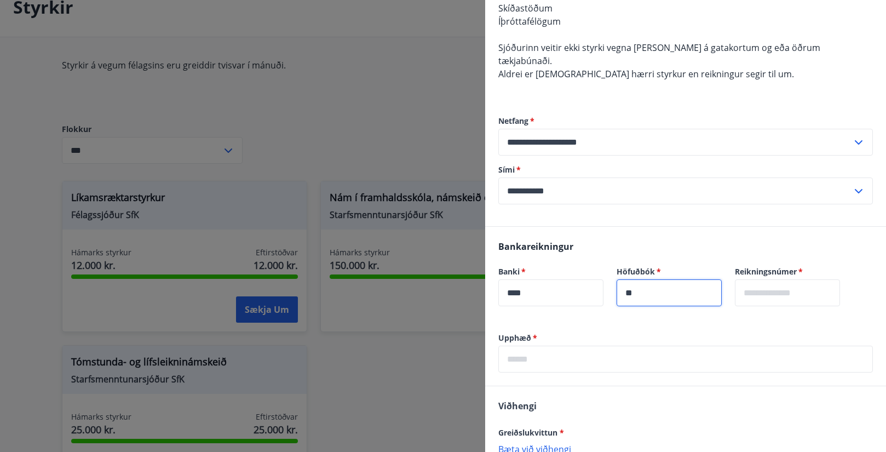
type input "**"
click at [806, 280] on input "text" at bounding box center [787, 292] width 105 height 27
type input "******"
click at [535, 346] on input "text" at bounding box center [685, 359] width 375 height 27
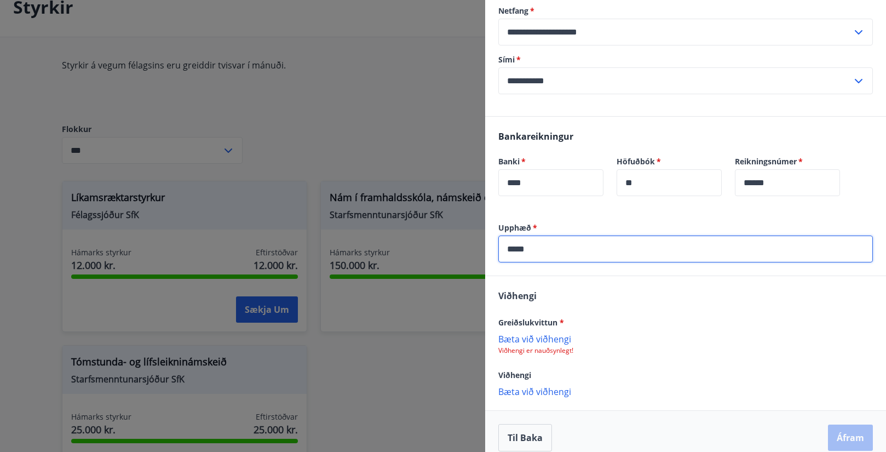
scroll to position [460, 0]
type input "*****"
click at [543, 333] on p "Bæta við viðhengi" at bounding box center [685, 338] width 375 height 11
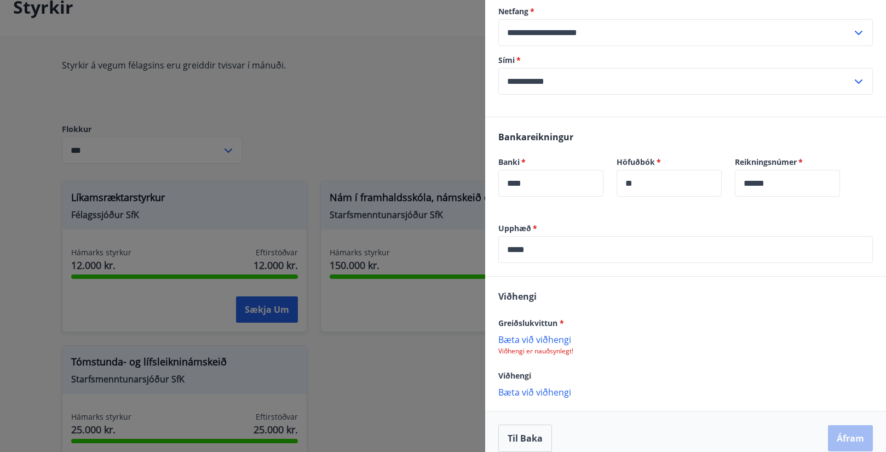
click at [552, 333] on p "Bæta við viðhengi" at bounding box center [685, 338] width 375 height 11
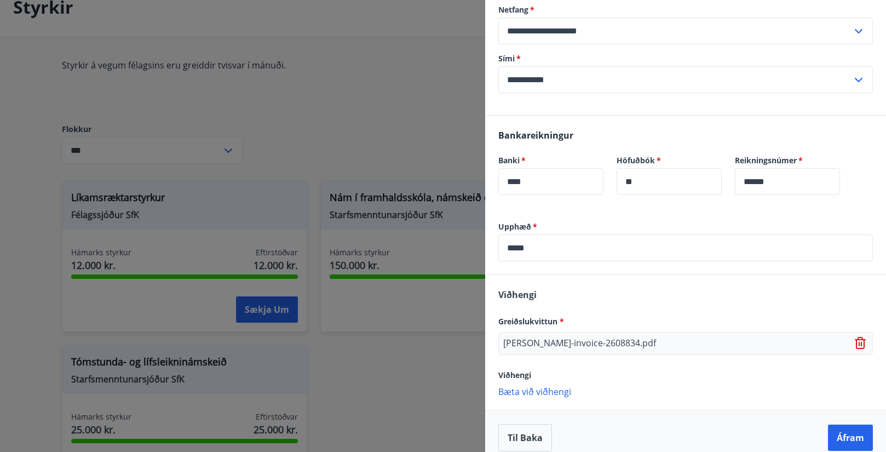
scroll to position [461, 0]
click at [843, 425] on button "Áfram" at bounding box center [850, 438] width 45 height 26
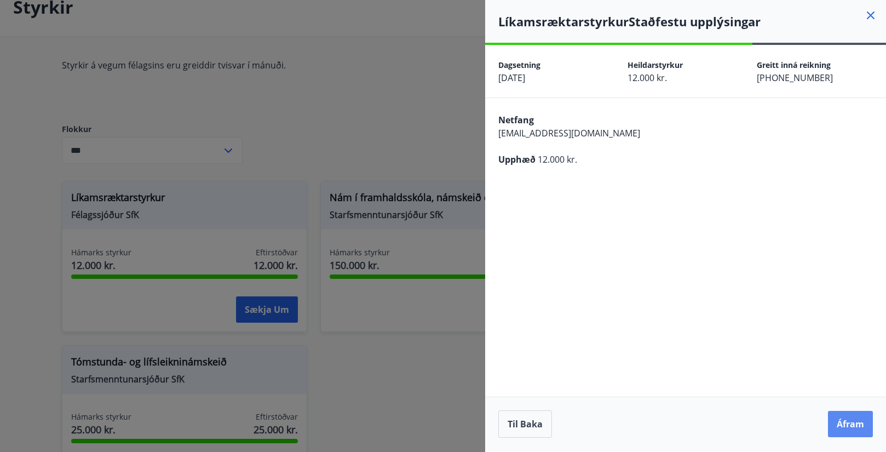
click at [856, 425] on button "Áfram" at bounding box center [850, 424] width 45 height 26
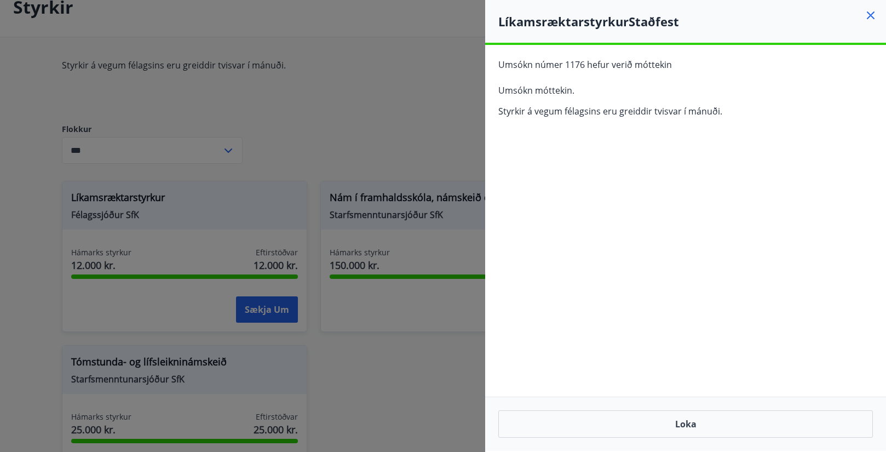
click at [870, 14] on icon at bounding box center [871, 15] width 8 height 8
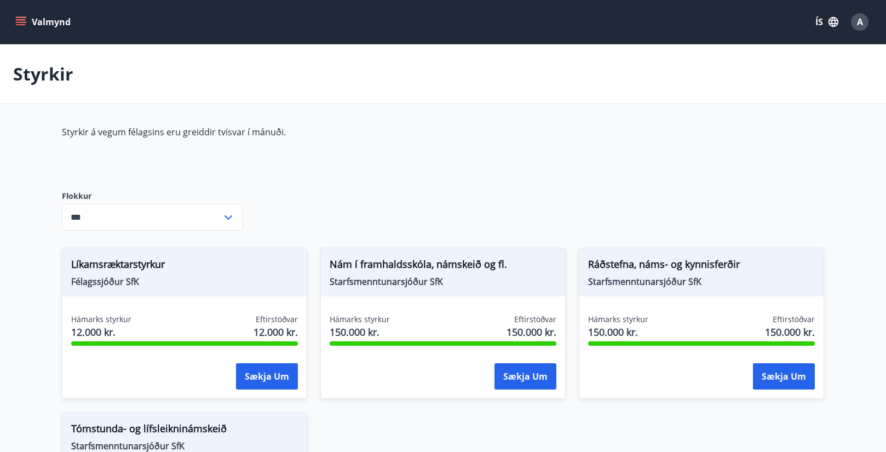
click at [234, 215] on icon at bounding box center [228, 217] width 13 height 13
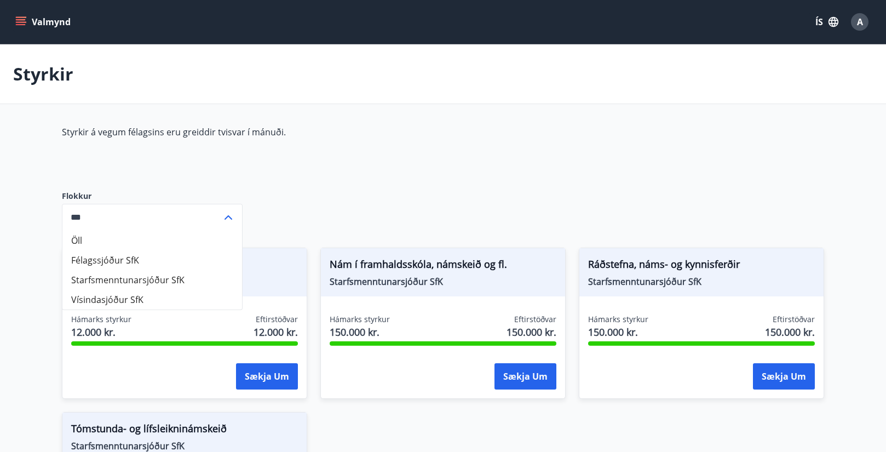
click at [158, 256] on li "Félagssjóður SfK" at bounding box center [152, 260] width 180 height 20
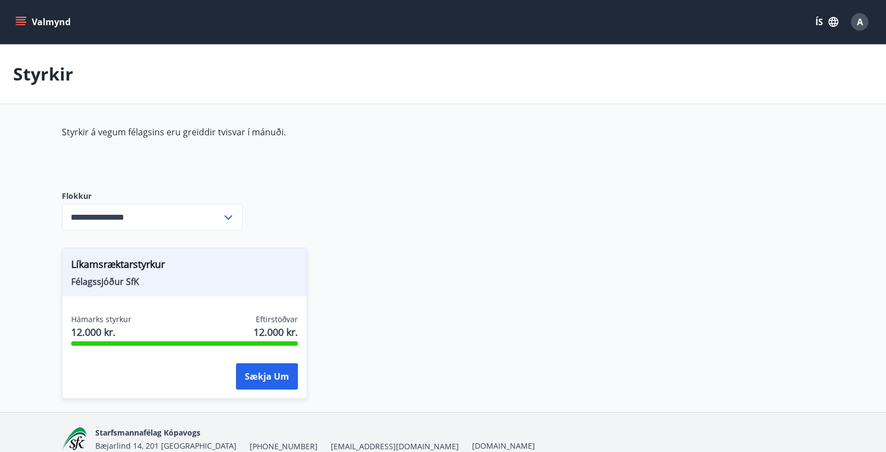
click at [240, 208] on div "**********" at bounding box center [152, 217] width 181 height 27
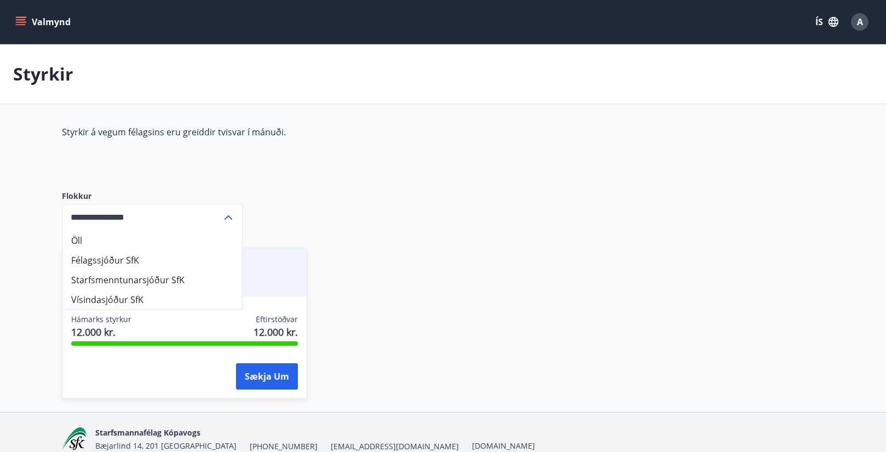
click at [174, 273] on li "Starfsmenntunarsjóður SfK" at bounding box center [152, 280] width 180 height 20
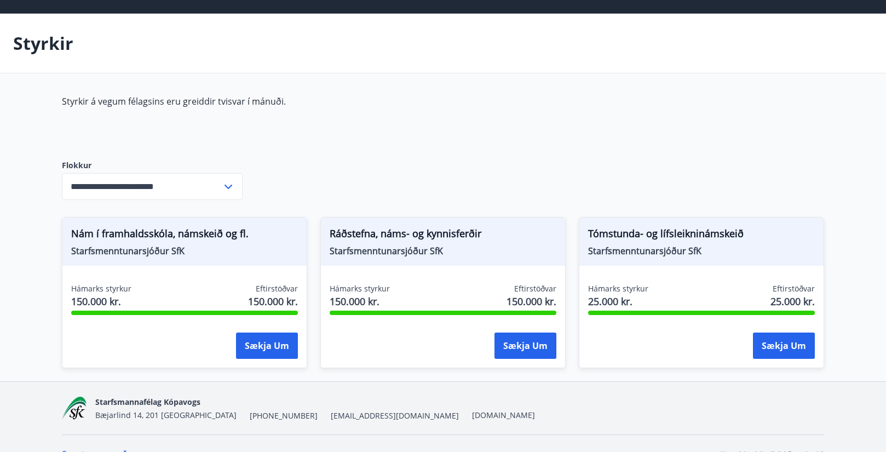
scroll to position [32, 0]
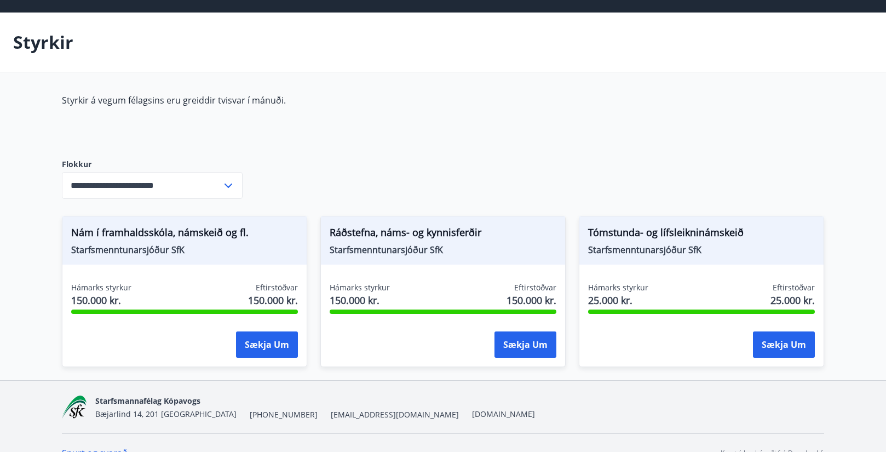
click at [212, 190] on input "**********" at bounding box center [142, 185] width 160 height 27
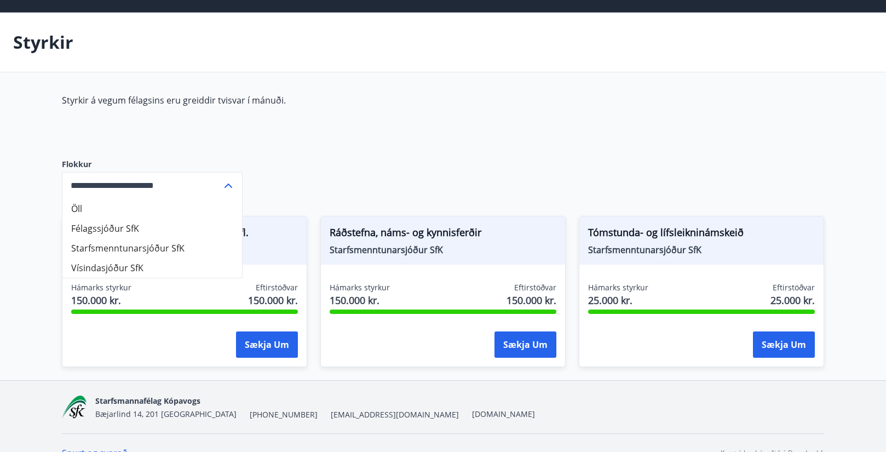
click at [153, 274] on li "Vísindasjóður SfK" at bounding box center [152, 268] width 180 height 20
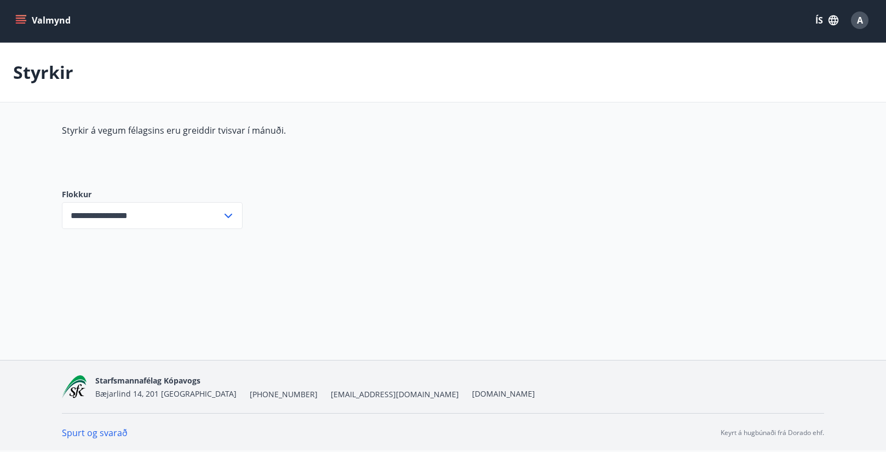
click at [217, 203] on input "**********" at bounding box center [142, 215] width 160 height 27
click at [135, 243] on li "Öll" at bounding box center [152, 239] width 180 height 20
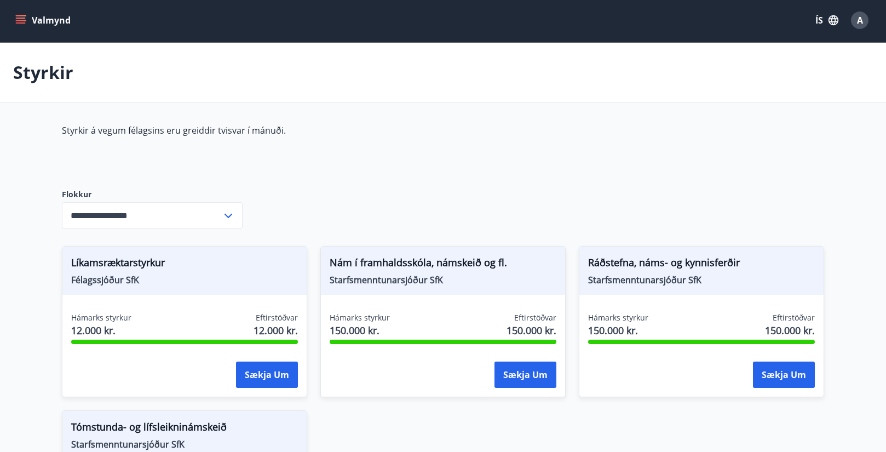
type input "***"
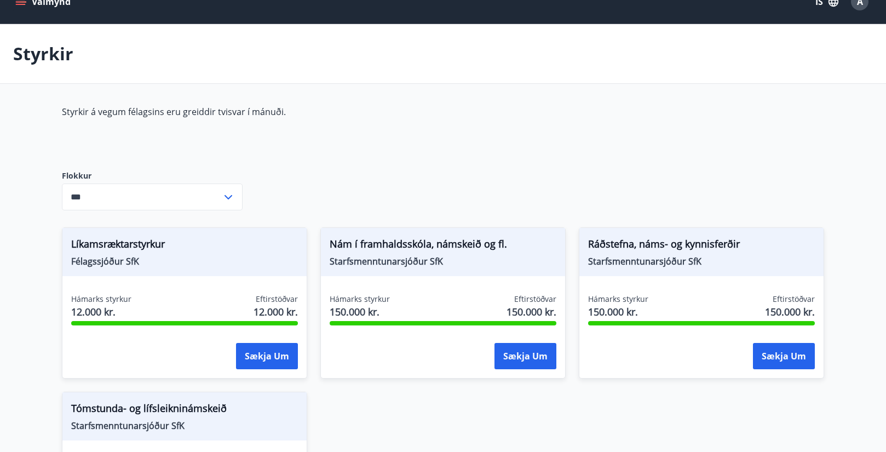
scroll to position [22, 0]
